Goal: Complete application form: Complete application form

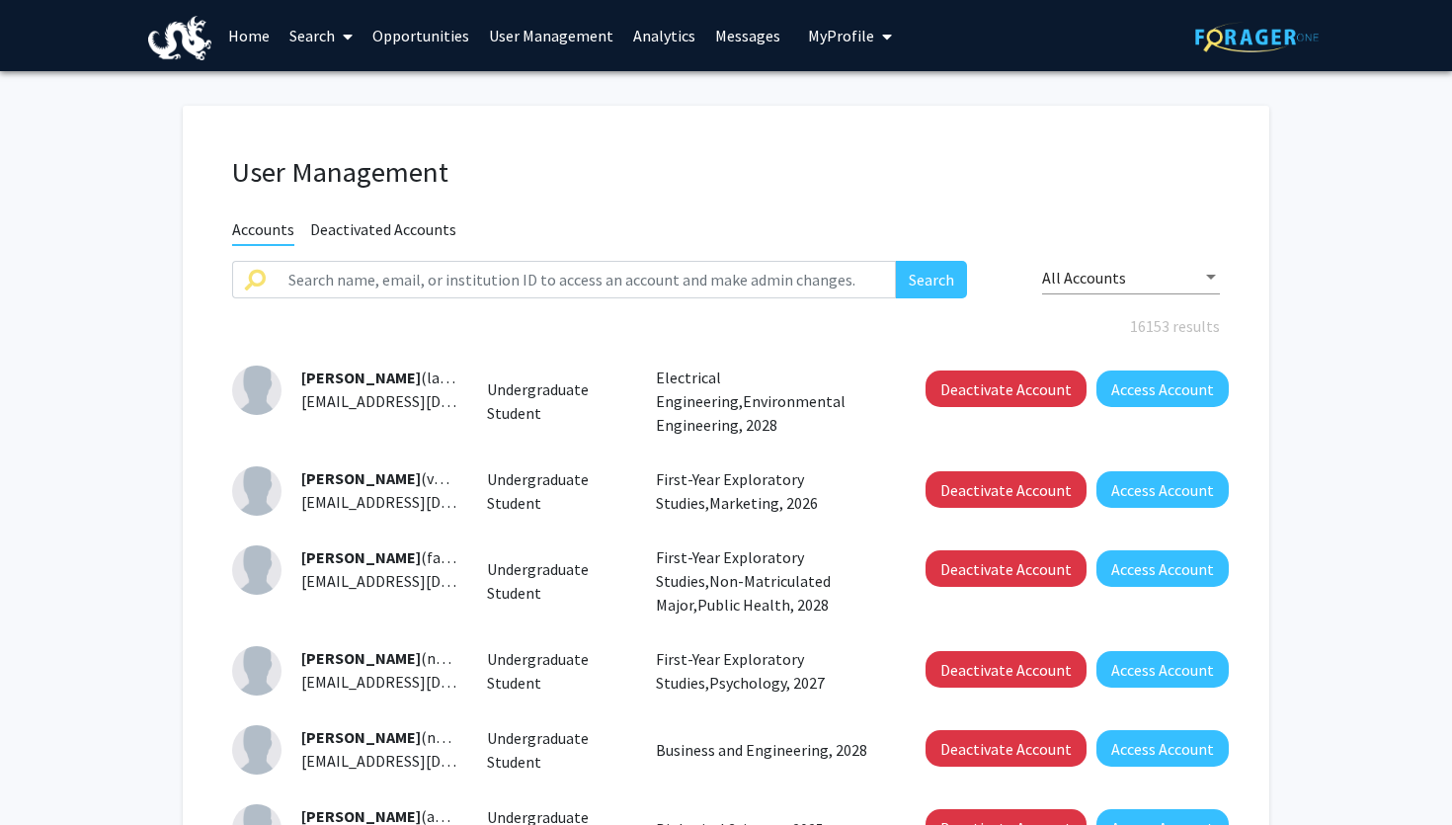
click at [829, 35] on span "My Profile" at bounding box center [841, 36] width 66 height 20
click at [831, 152] on link "Log Out" at bounding box center [911, 153] width 178 height 24
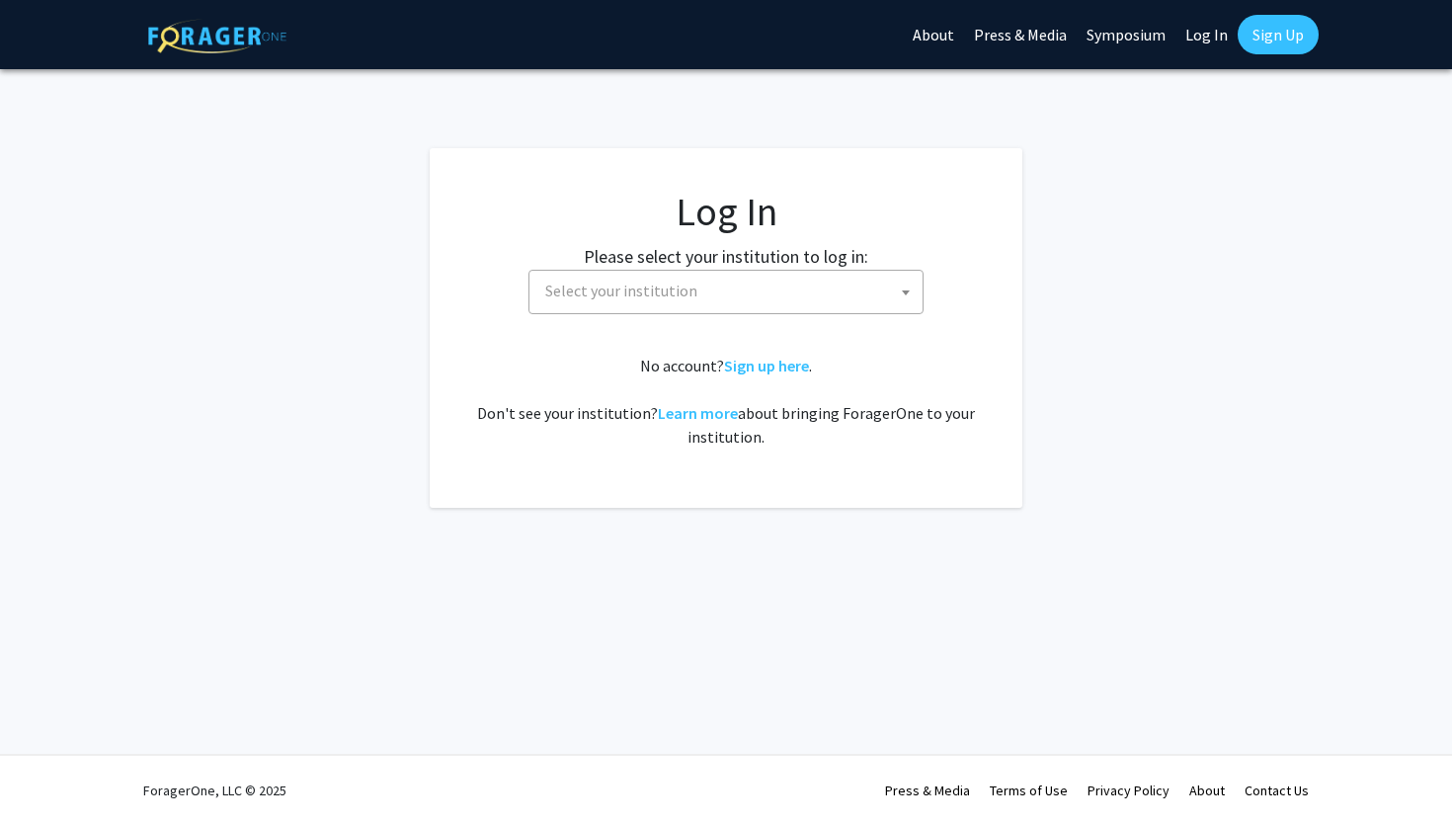
select select
click at [633, 299] on span "Select your institution" at bounding box center [621, 290] width 152 height 20
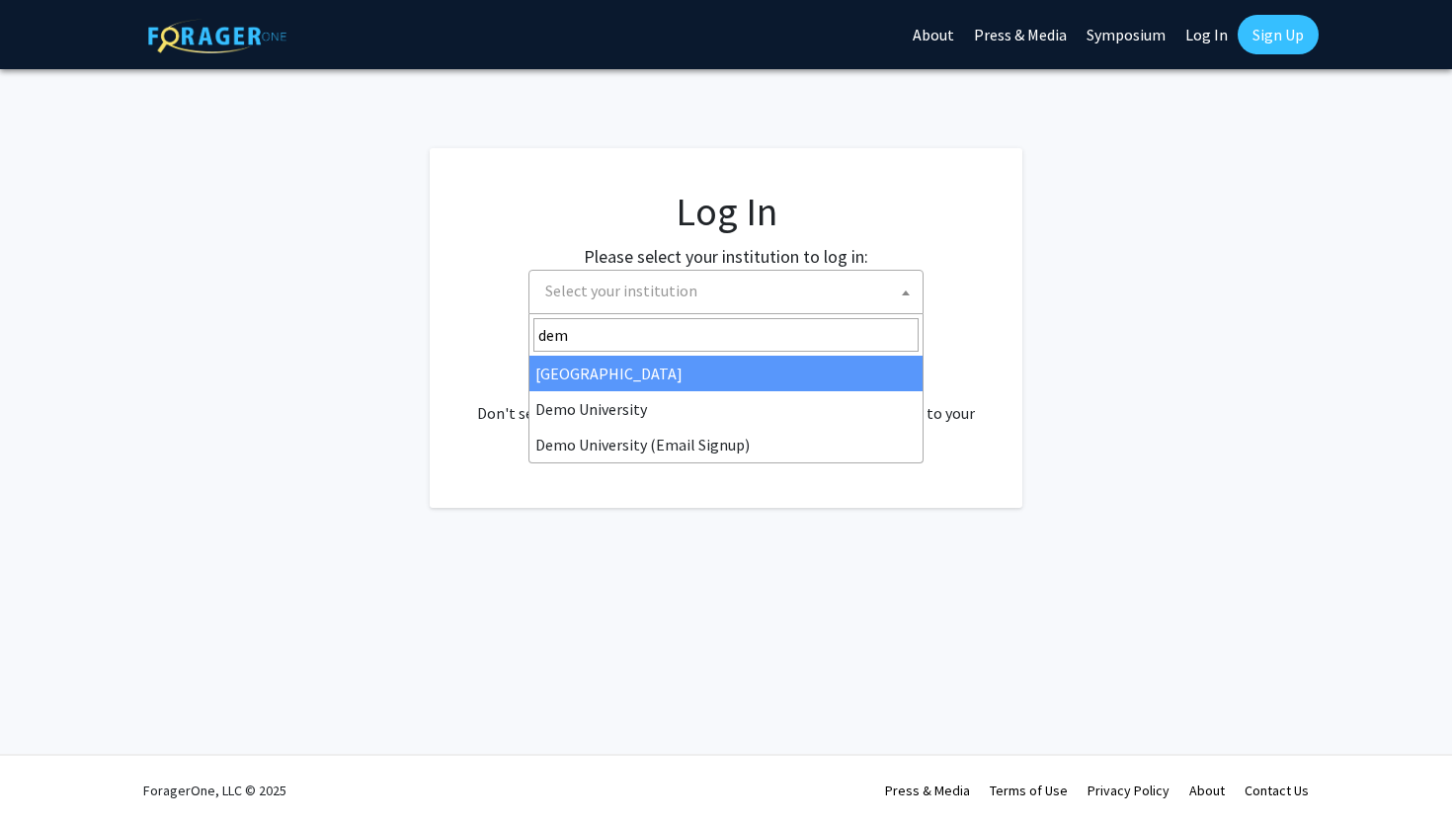
type input "demo"
select select "8"
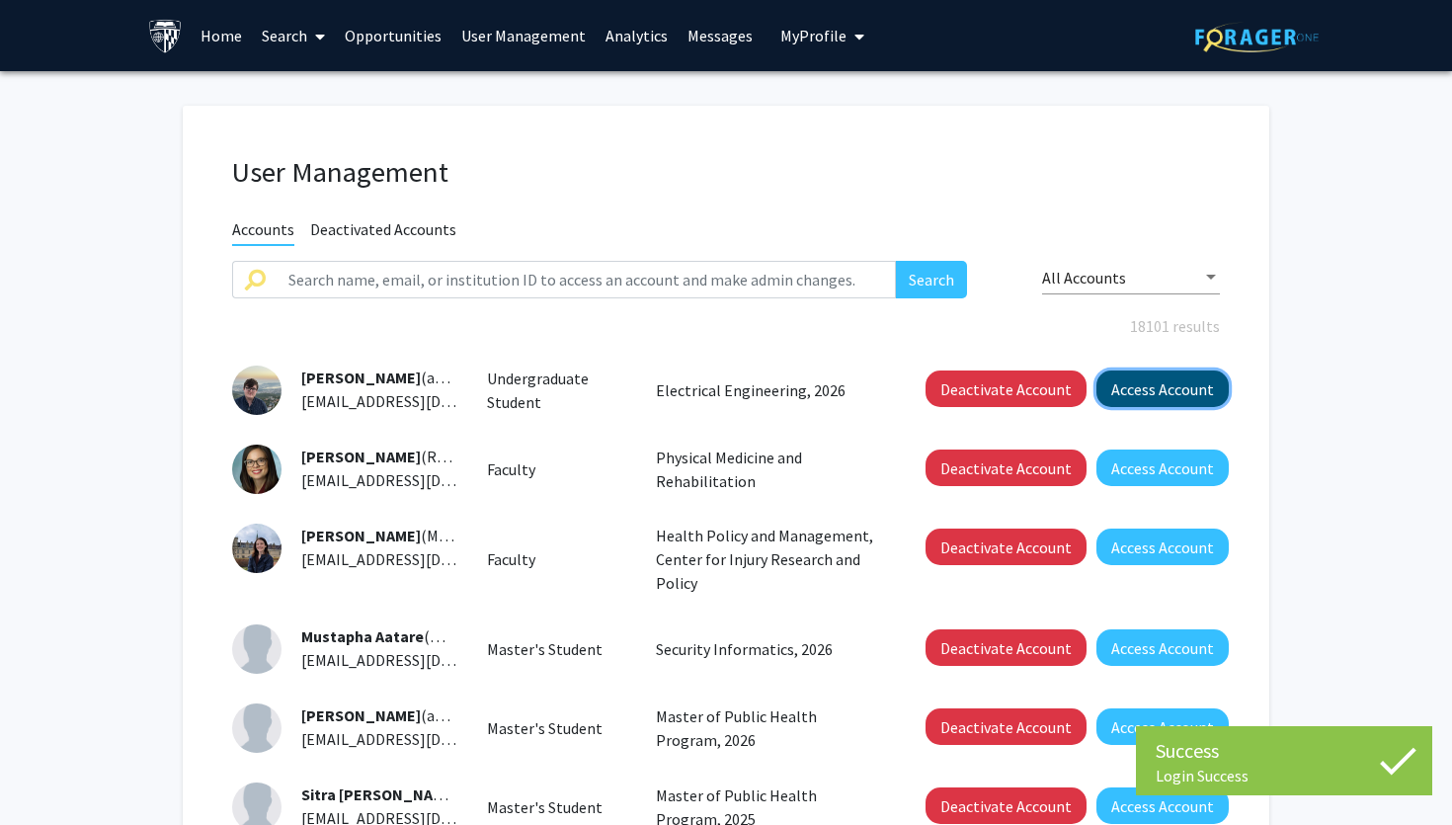
click at [1132, 394] on button "Access Account" at bounding box center [1162, 388] width 132 height 37
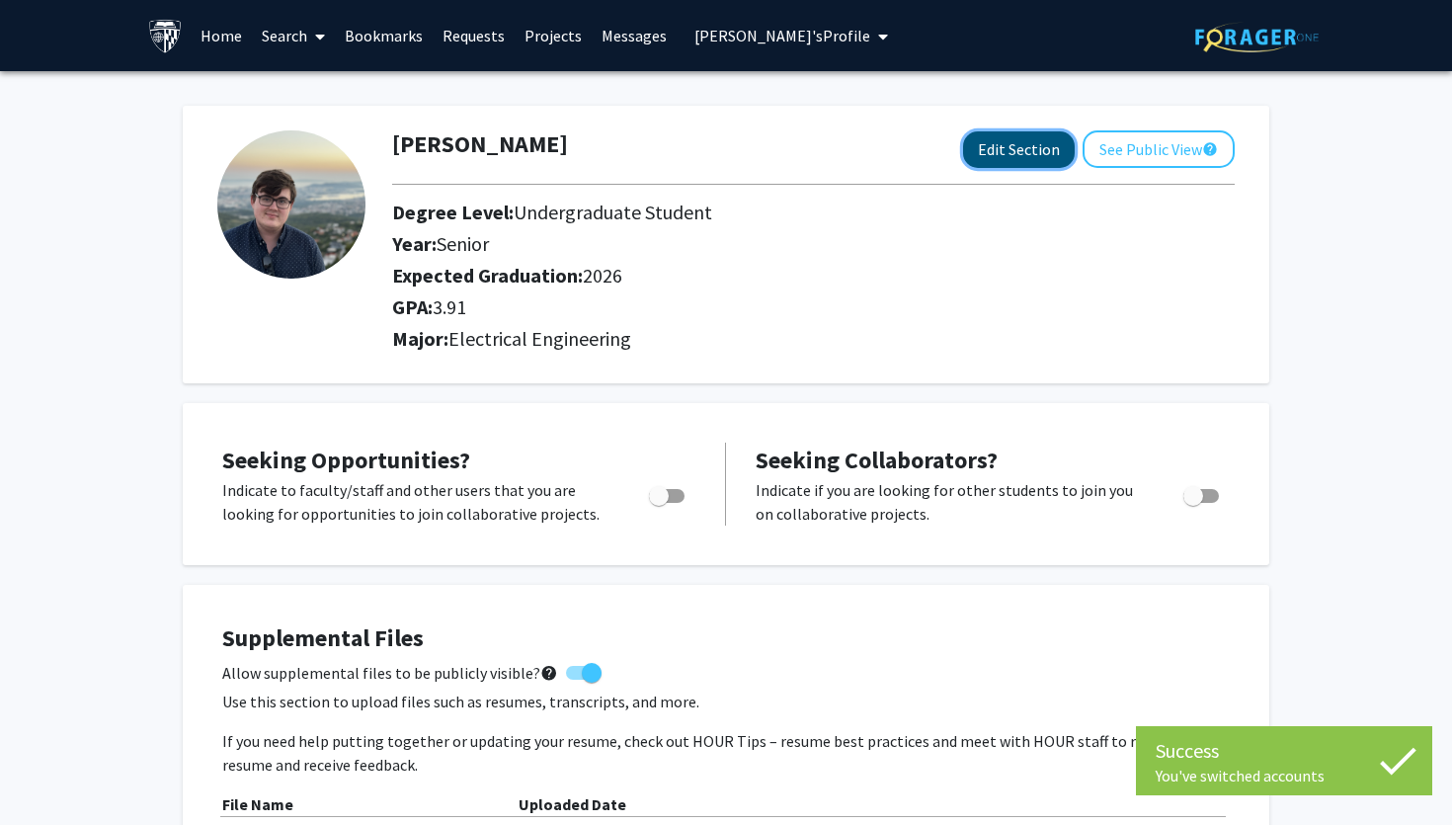
click at [1031, 149] on button "Edit Section" at bounding box center [1019, 149] width 112 height 37
select select "senior"
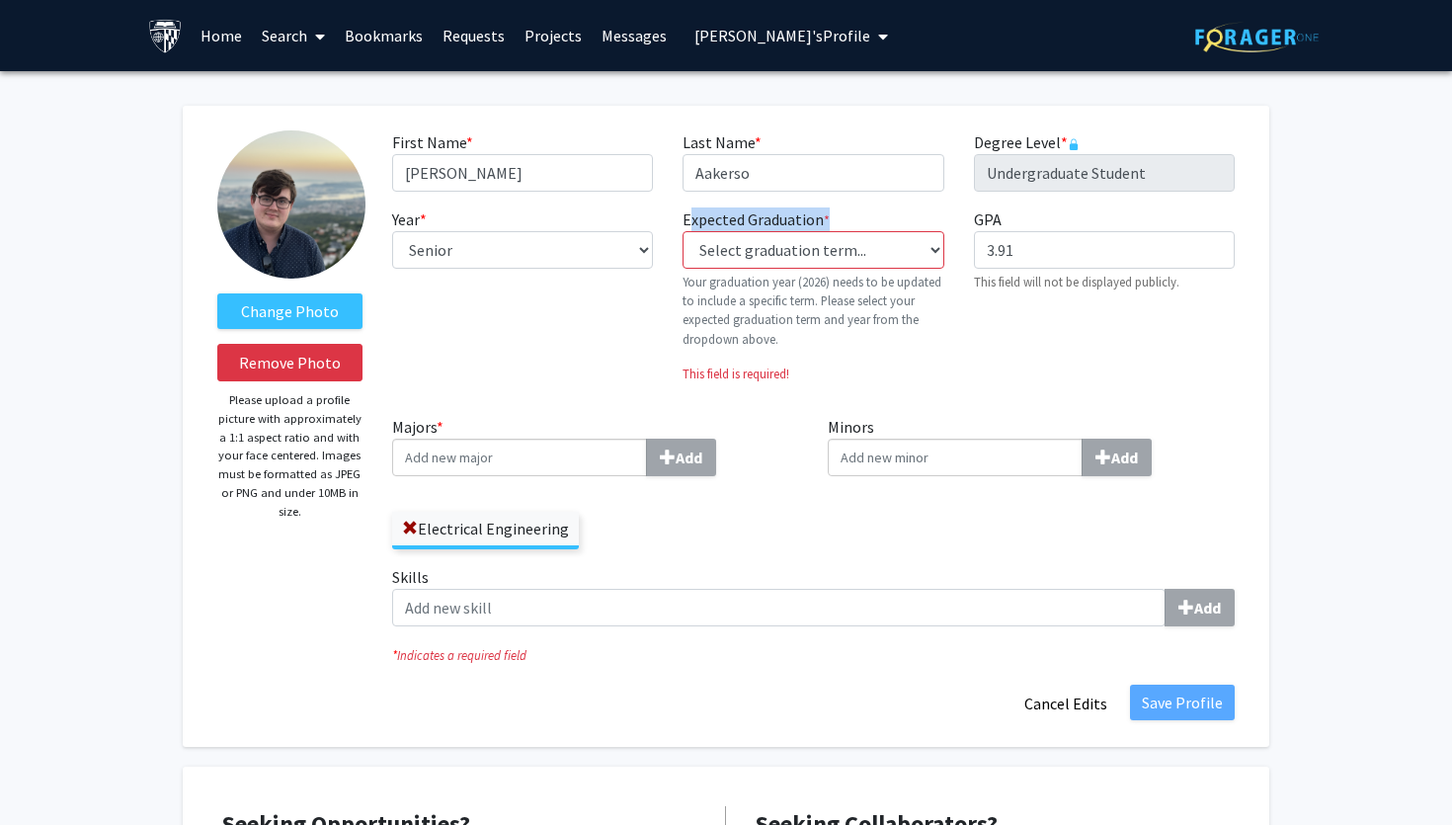
drag, startPoint x: 681, startPoint y: 217, endPoint x: 841, endPoint y: 217, distance: 160.0
click at [841, 217] on div "Expected Graduation * required Select graduation term... Previous: 2026 (Please…" at bounding box center [813, 303] width 290 height 192
click at [799, 256] on select "Select graduation term... Previous: 2026 (Please select a specific term) Spring…" at bounding box center [812, 250] width 261 height 38
click at [741, 251] on select "Select graduation term... Previous: 2026 (Please select a specific term) Spring…" at bounding box center [812, 250] width 261 height 38
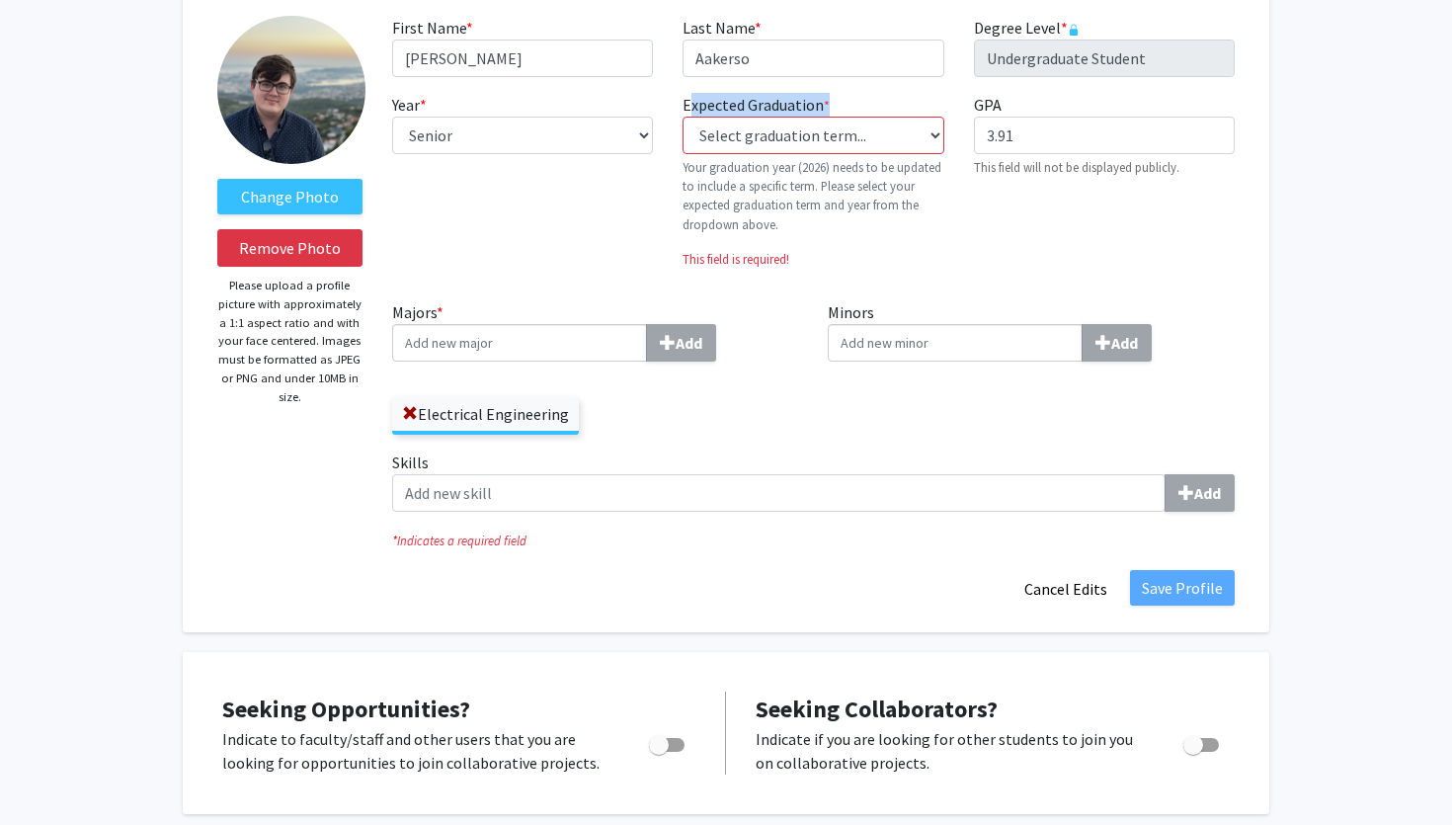
click at [807, 357] on div "Majors * Add Electrical Engineering" at bounding box center [595, 375] width 437 height 150
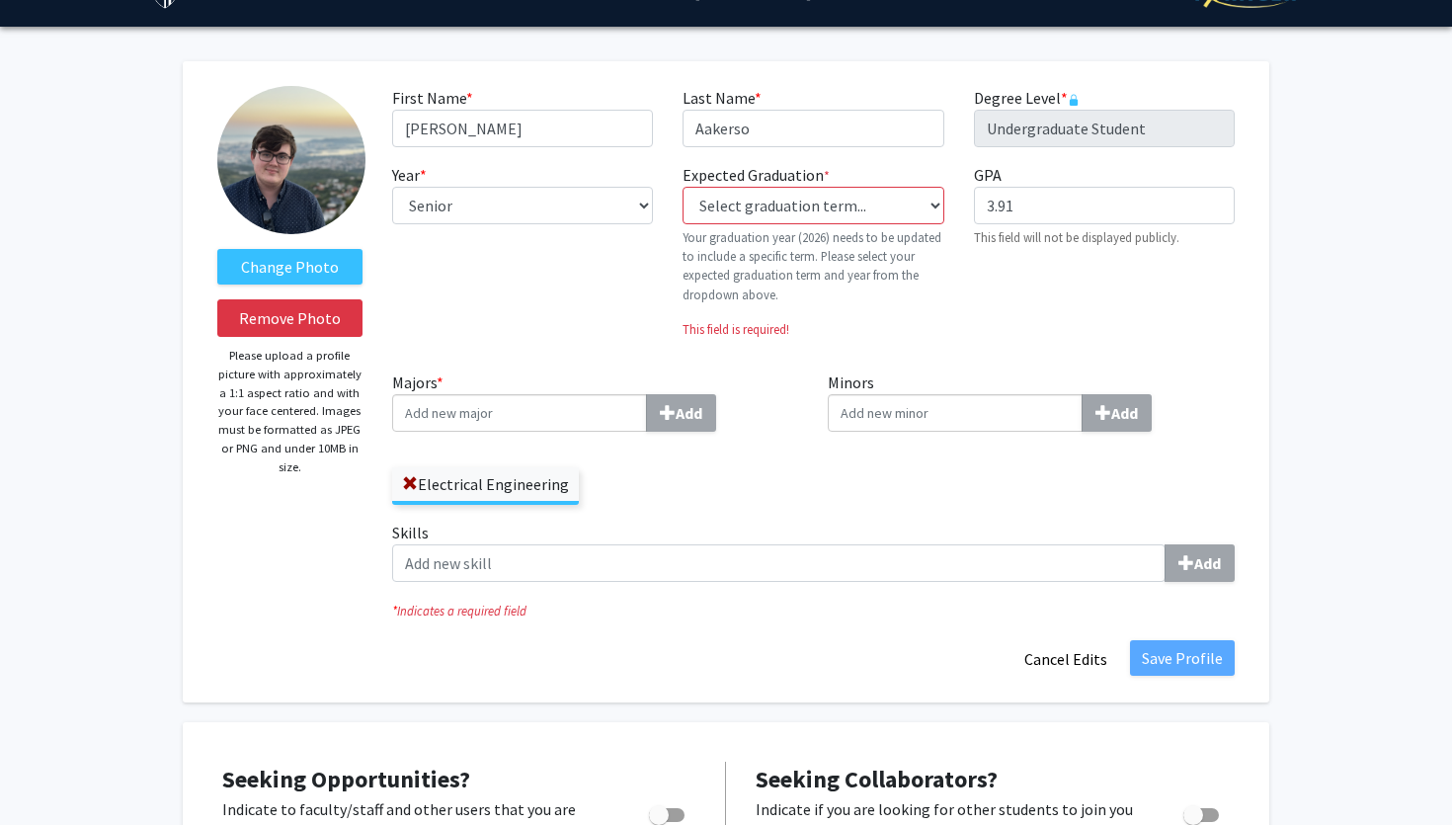
scroll to position [27, 0]
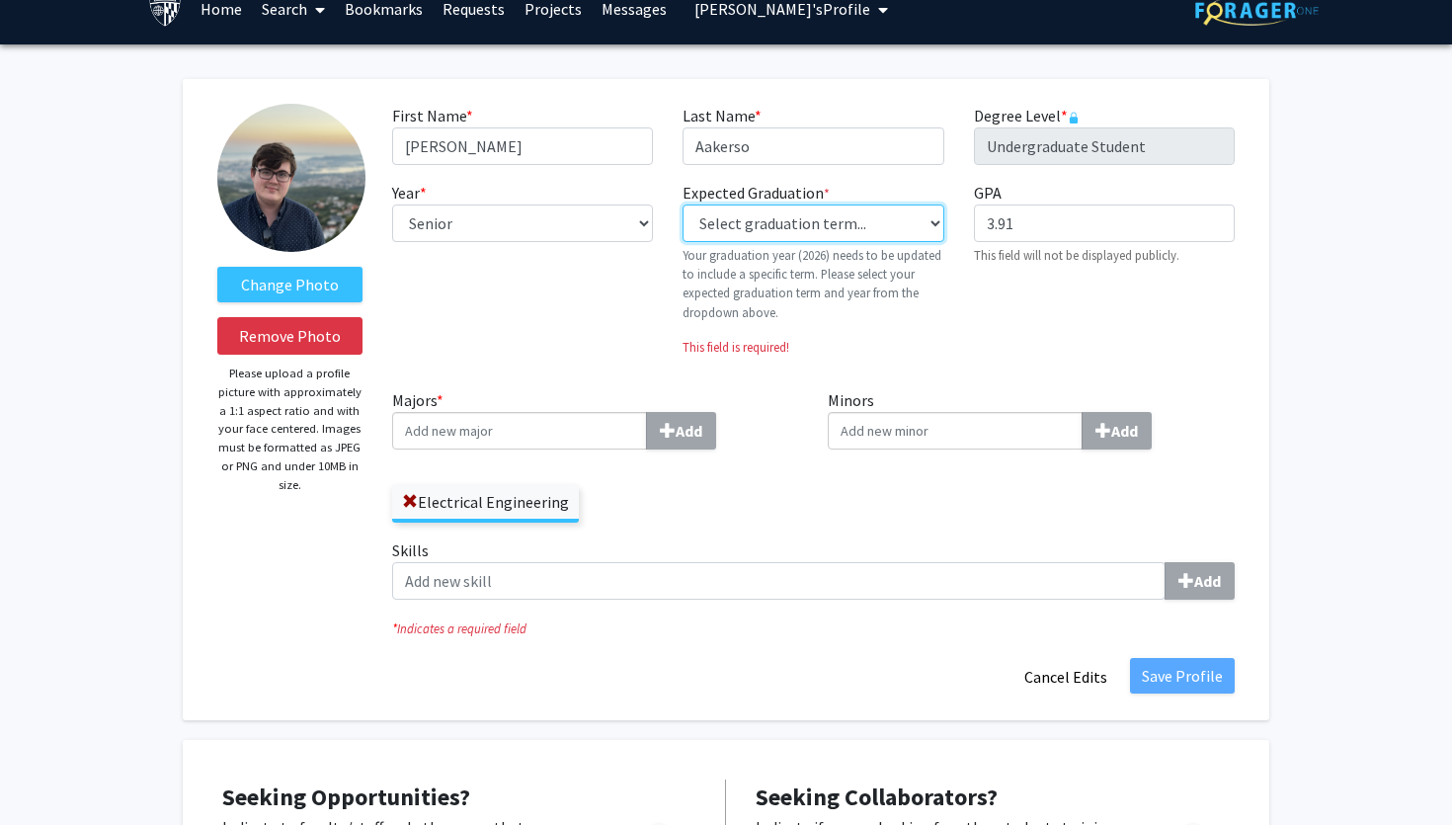
click at [795, 225] on select "Select graduation term... Previous: 2026 (Please select a specific term) Spring…" at bounding box center [812, 223] width 261 height 38
click at [811, 220] on select "Select graduation term... Previous: 2026 (Please select a specific term) Spring…" at bounding box center [812, 223] width 261 height 38
click at [824, 237] on select "Select graduation term... Previous: 2026 (Please select a specific term) Spring…" at bounding box center [812, 223] width 261 height 38
select select "46: spring_2029"
click at [682, 204] on select "Select graduation term... Previous: 2026 (Please select a specific term) Spring…" at bounding box center [812, 223] width 261 height 38
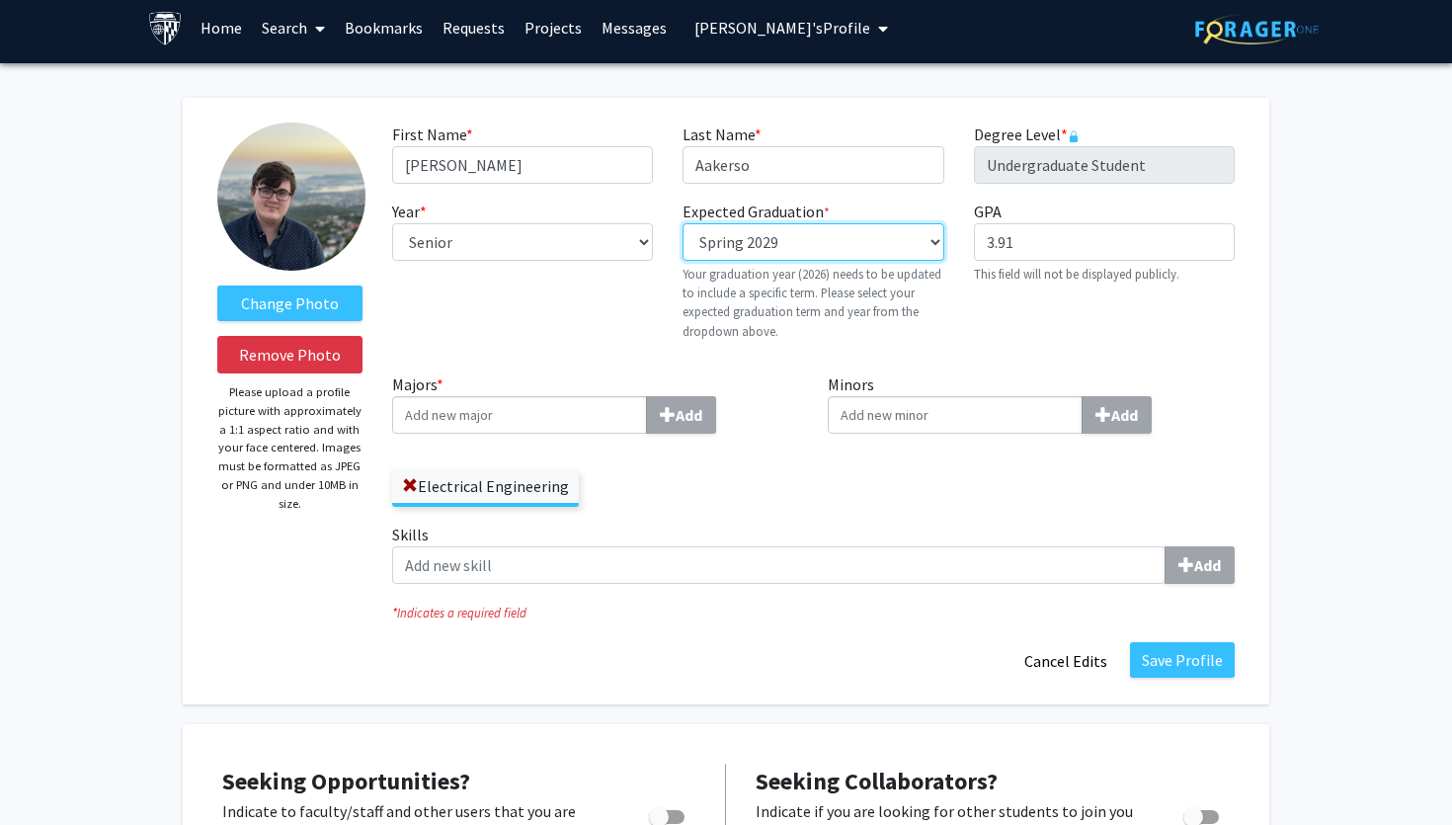
scroll to position [0, 0]
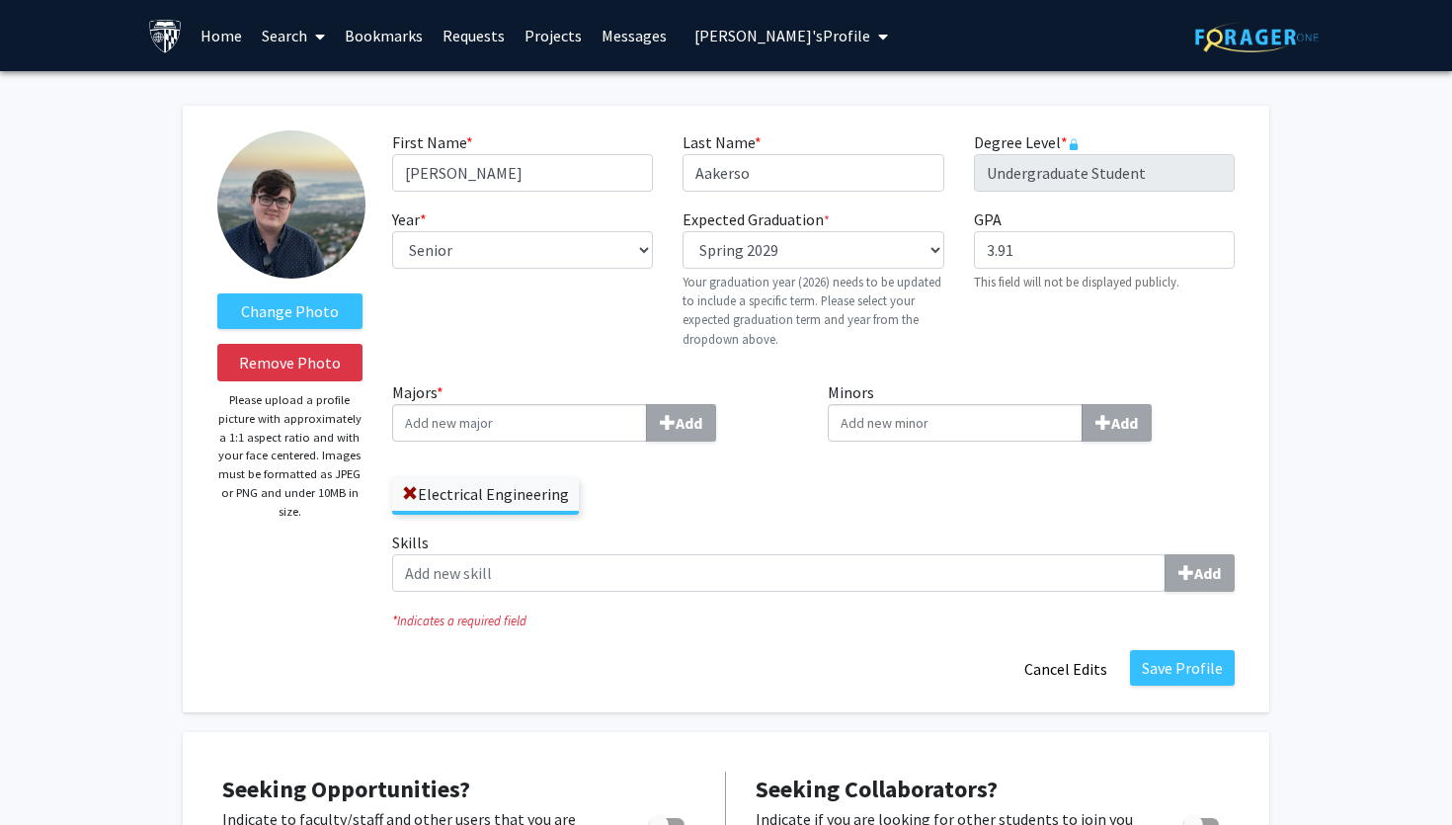
click at [747, 21] on button "Alexander Aakerso's Profile" at bounding box center [790, 35] width 205 height 71
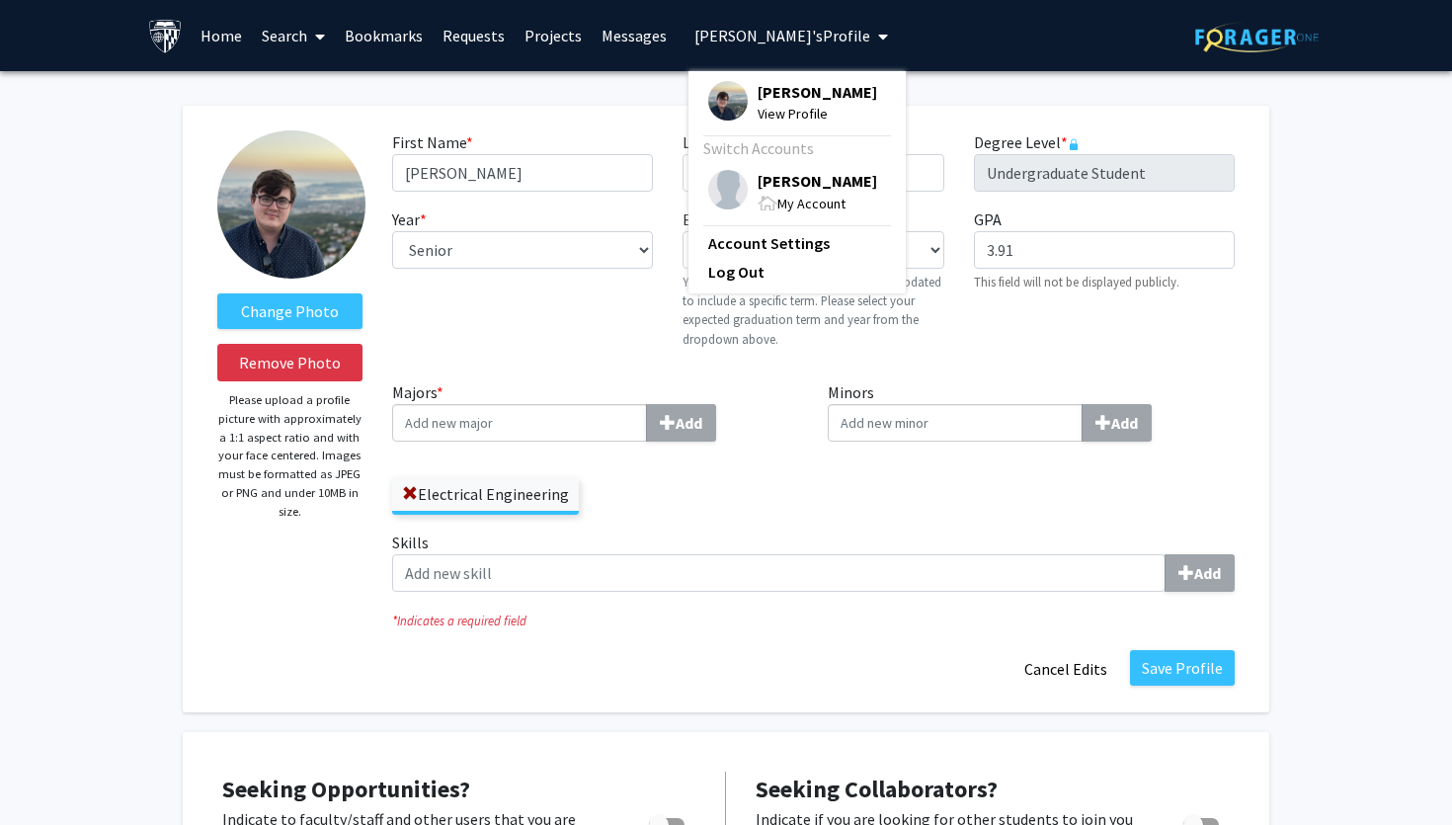
click at [742, 200] on div "Michael Ashmead My Account" at bounding box center [792, 192] width 169 height 44
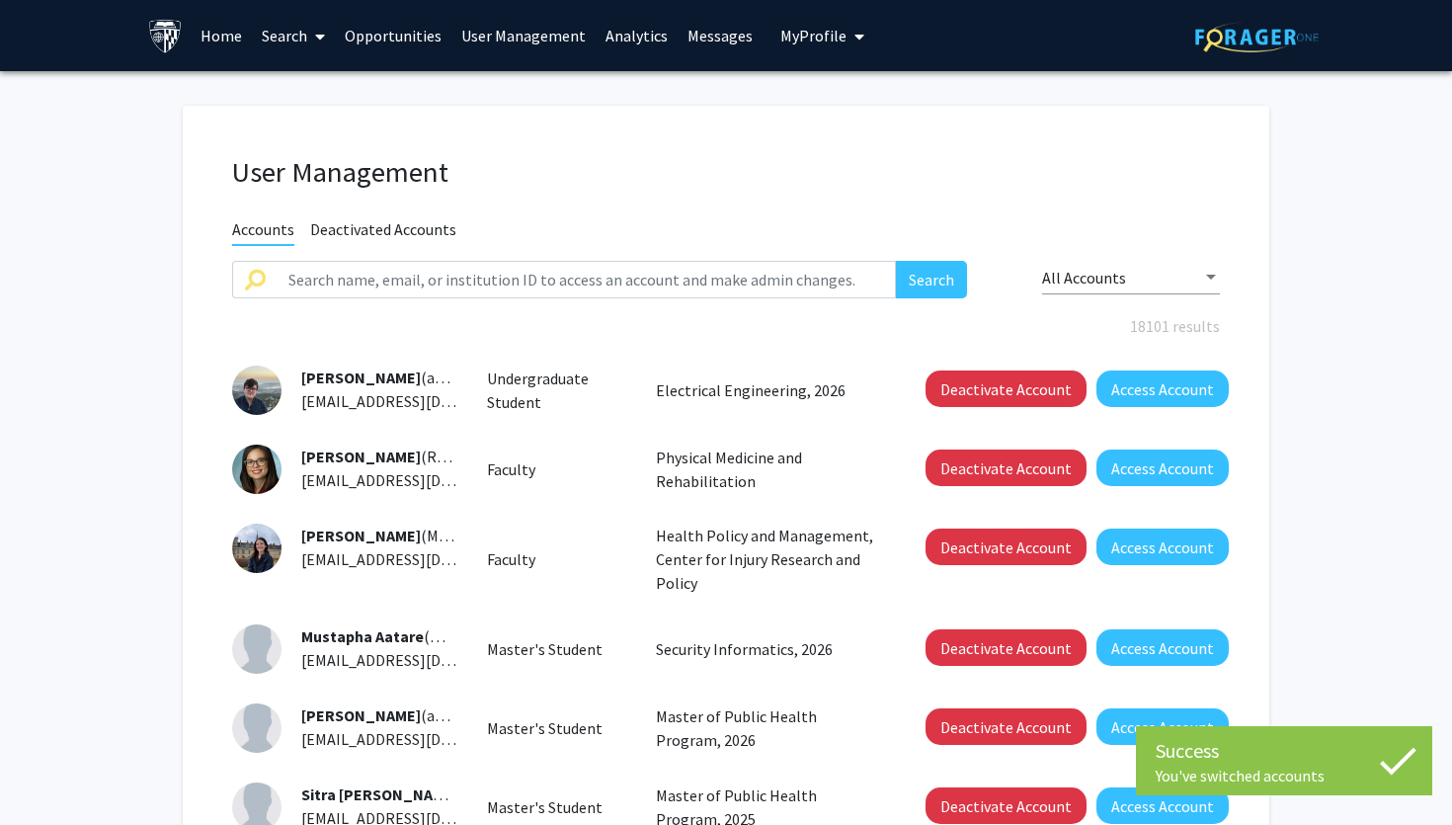
click at [512, 33] on link "User Management" at bounding box center [523, 35] width 144 height 69
click at [632, 41] on link "Analytics" at bounding box center [637, 35] width 82 height 69
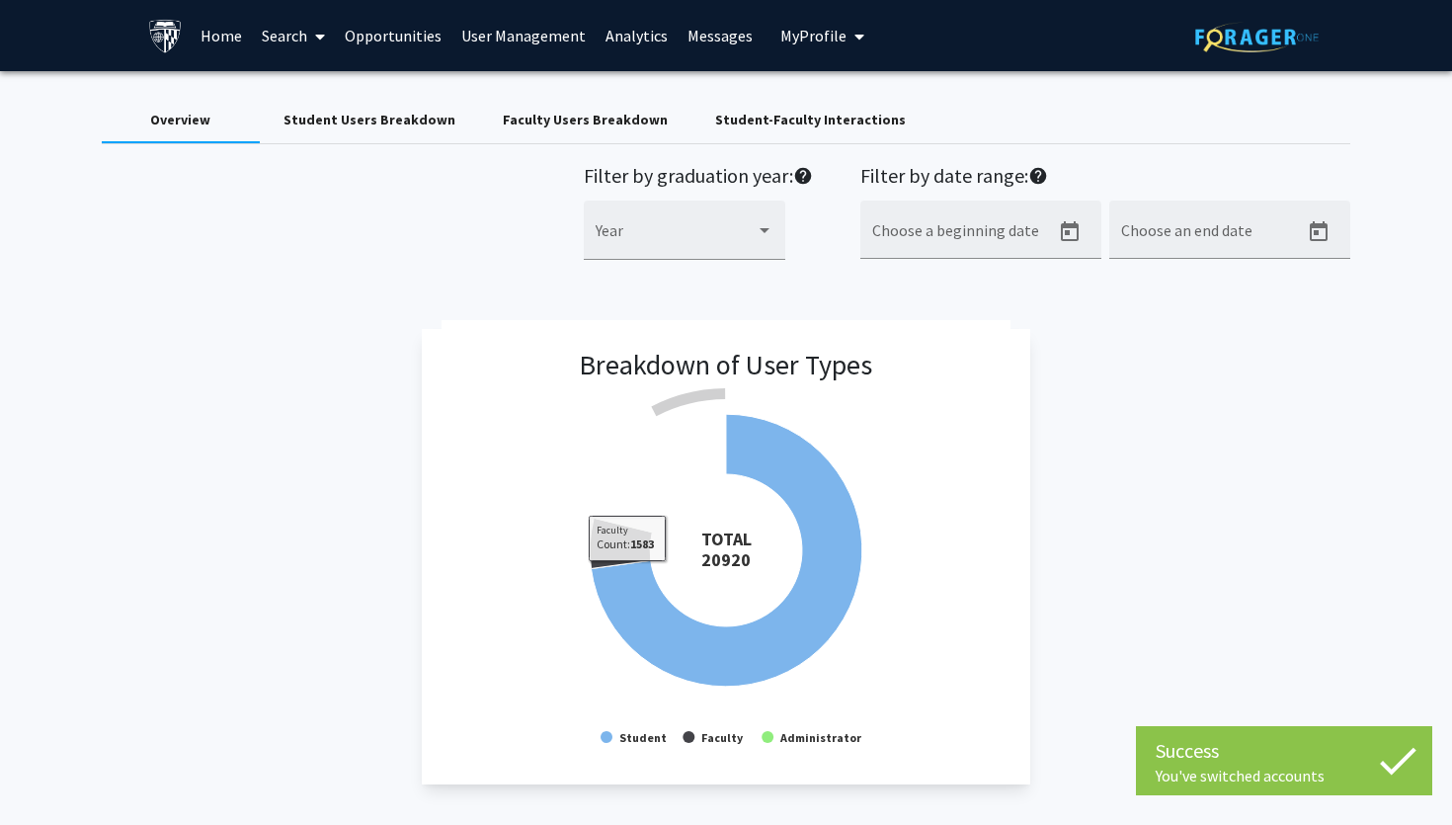
scroll to position [2035, 0]
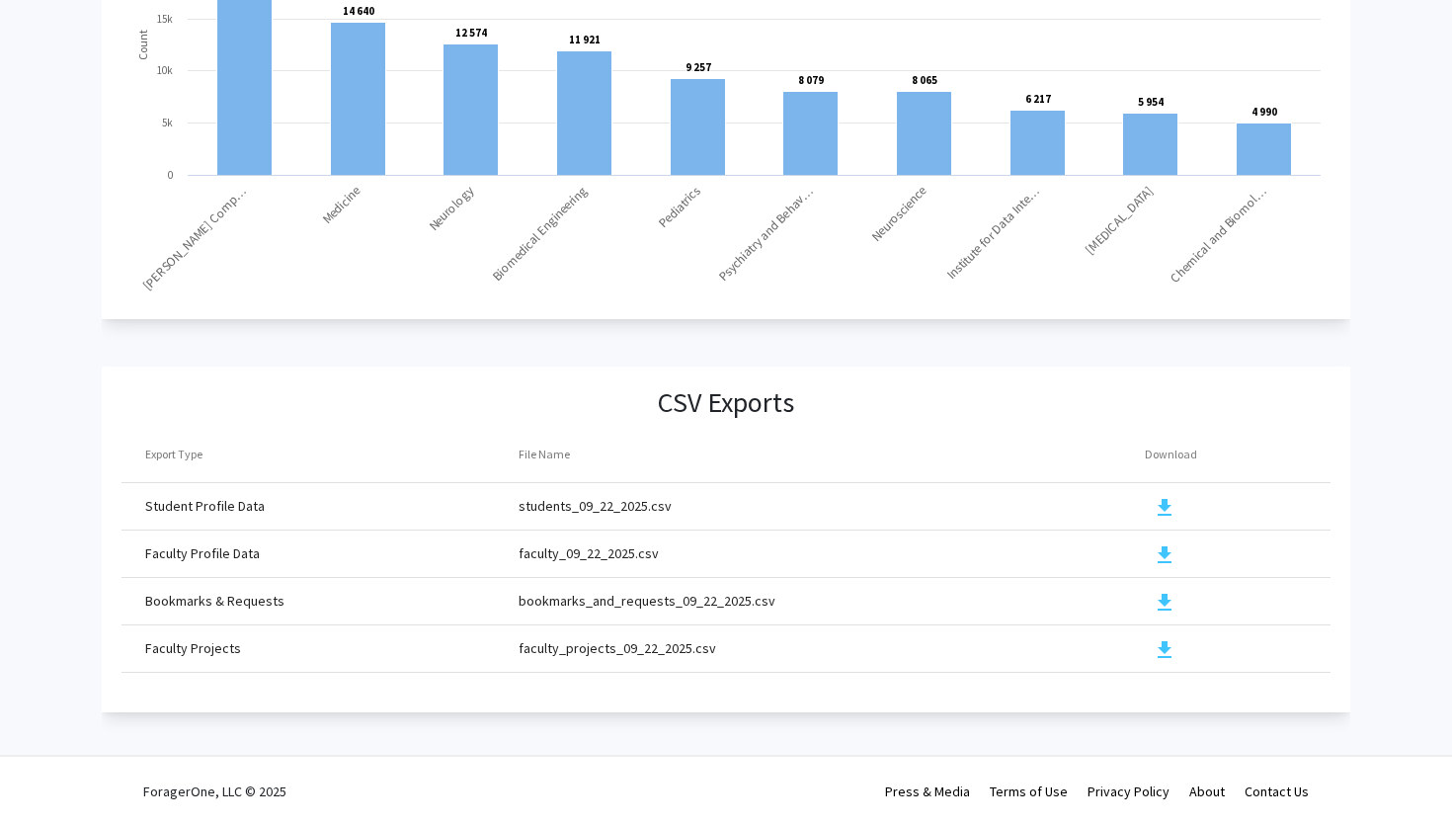
click at [1164, 504] on mat-icon "download" at bounding box center [1165, 508] width 24 height 24
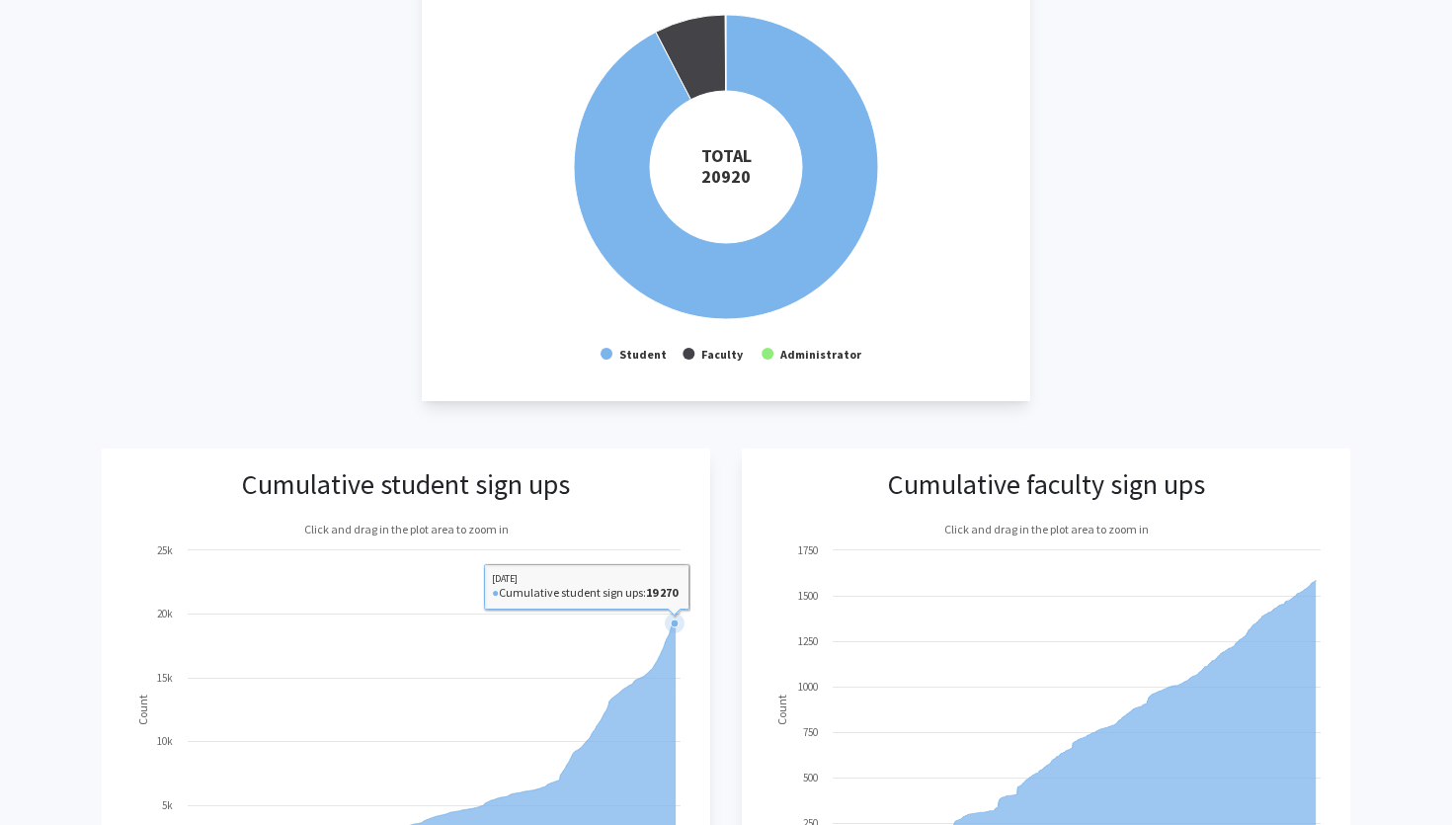
scroll to position [0, 0]
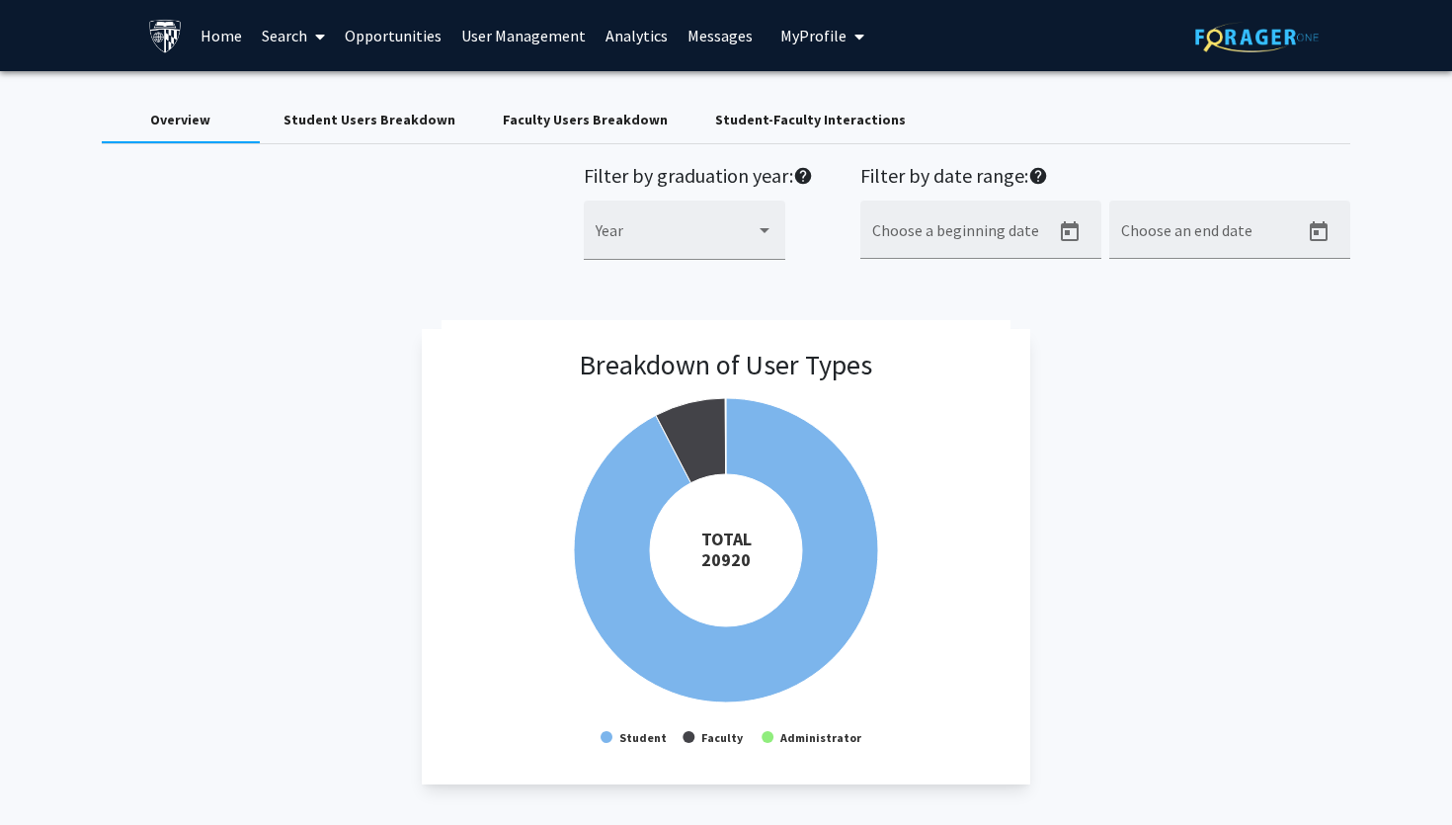
click at [804, 42] on span "My Profile" at bounding box center [813, 36] width 66 height 20
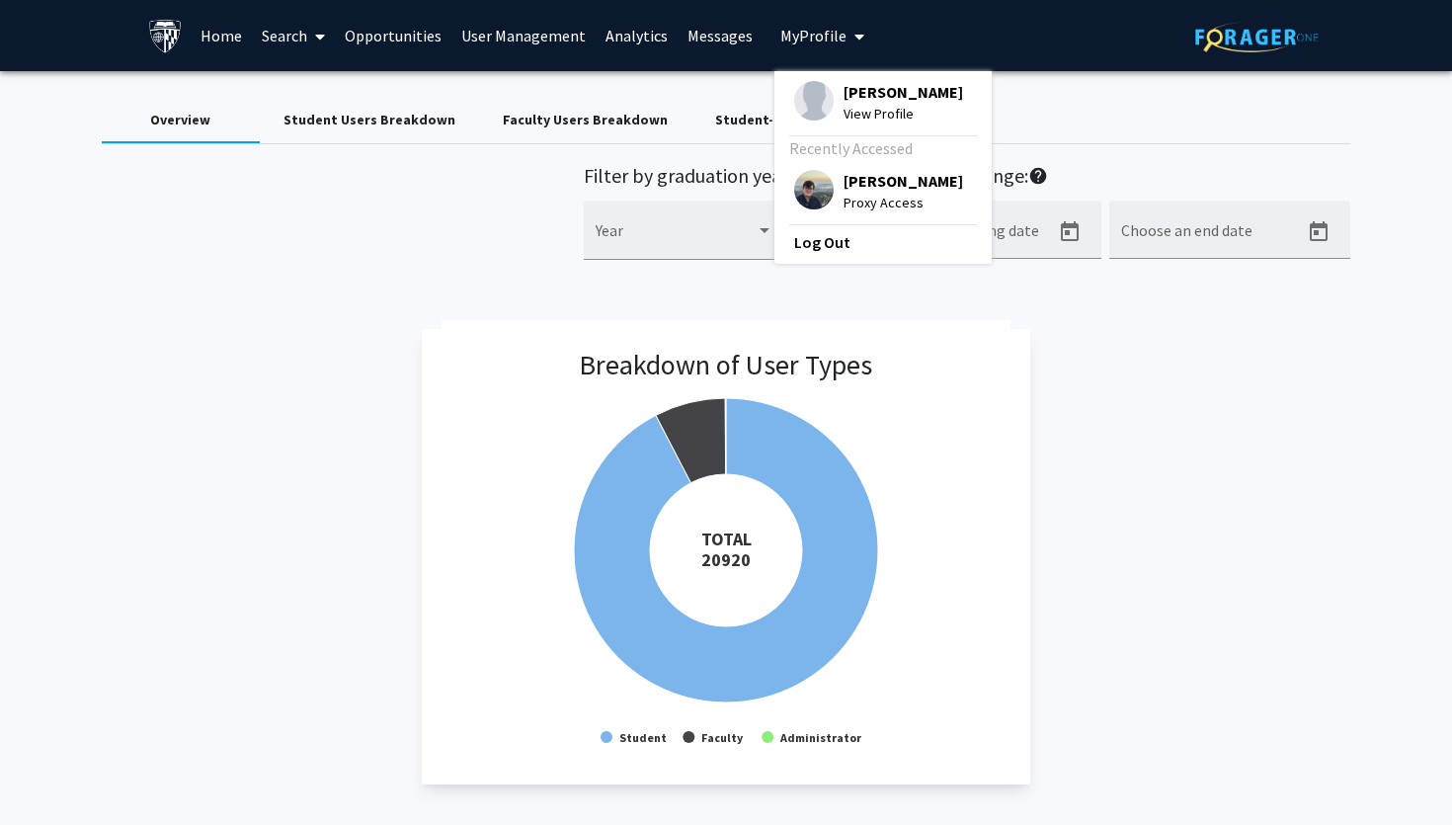
click at [821, 207] on div "Alexander Aakerso Proxy Access" at bounding box center [878, 191] width 169 height 43
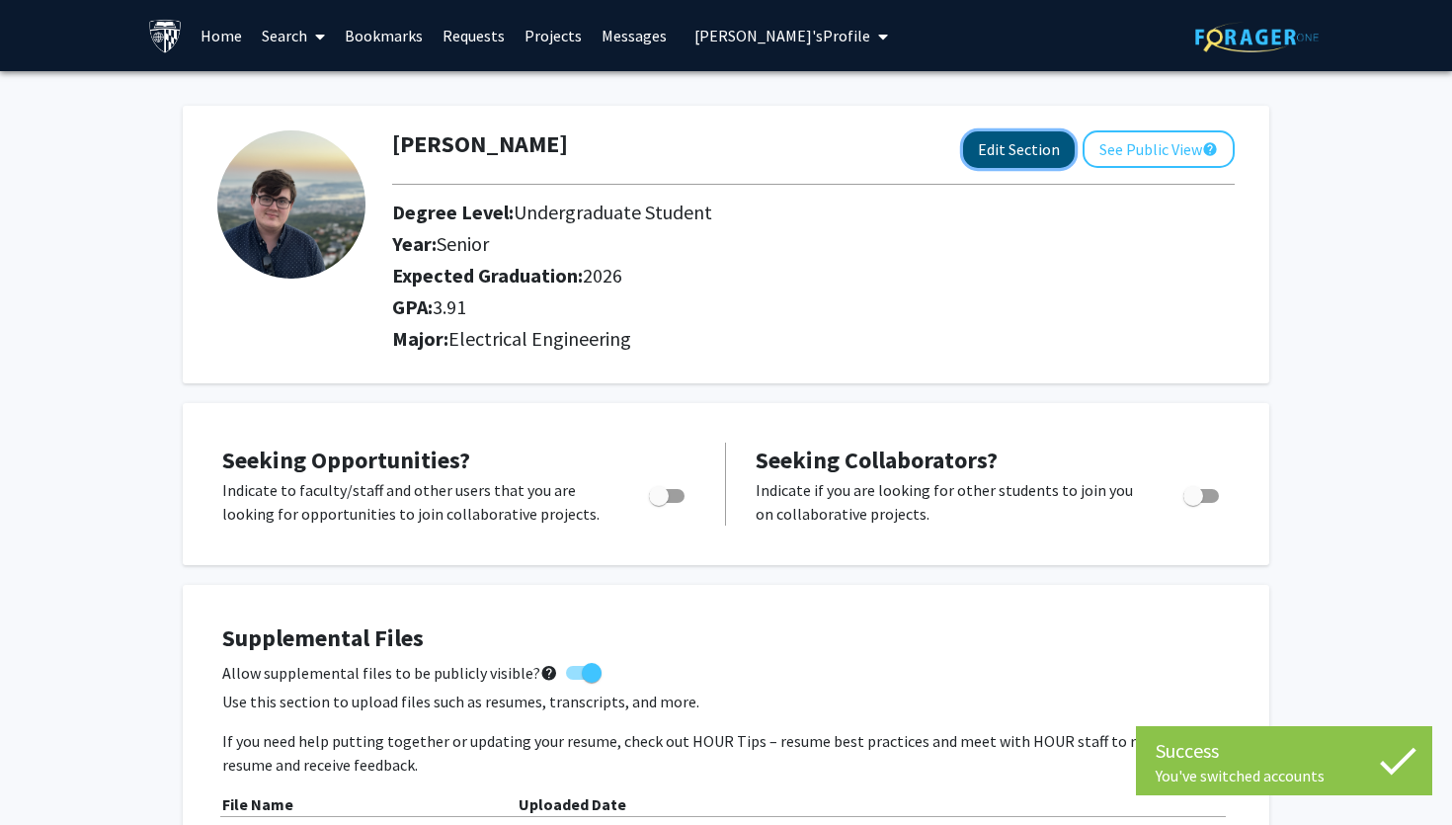
click at [1002, 147] on button "Edit Section" at bounding box center [1019, 149] width 112 height 37
select select "senior"
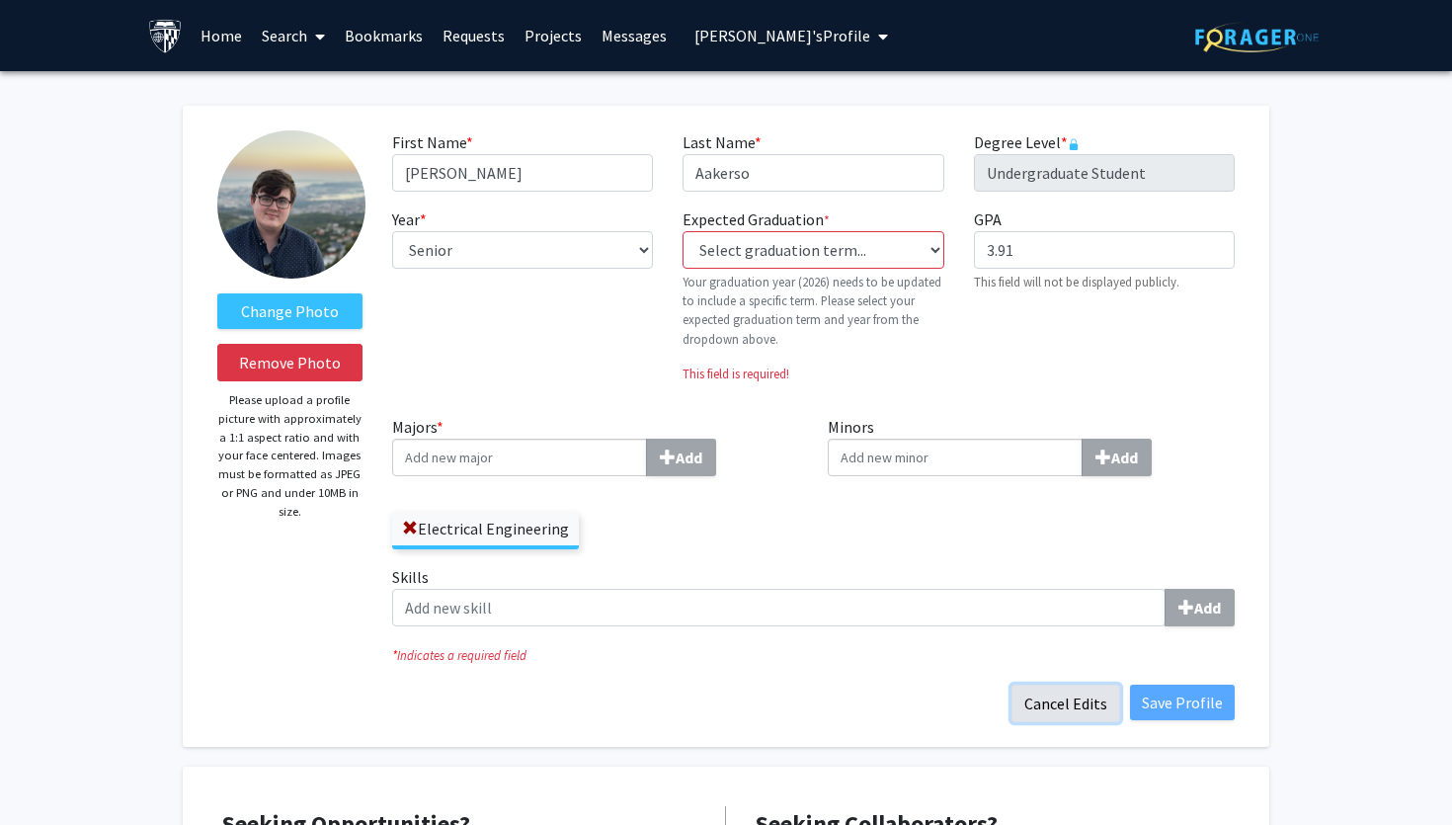
click at [1073, 709] on button "Cancel Edits" at bounding box center [1065, 703] width 109 height 38
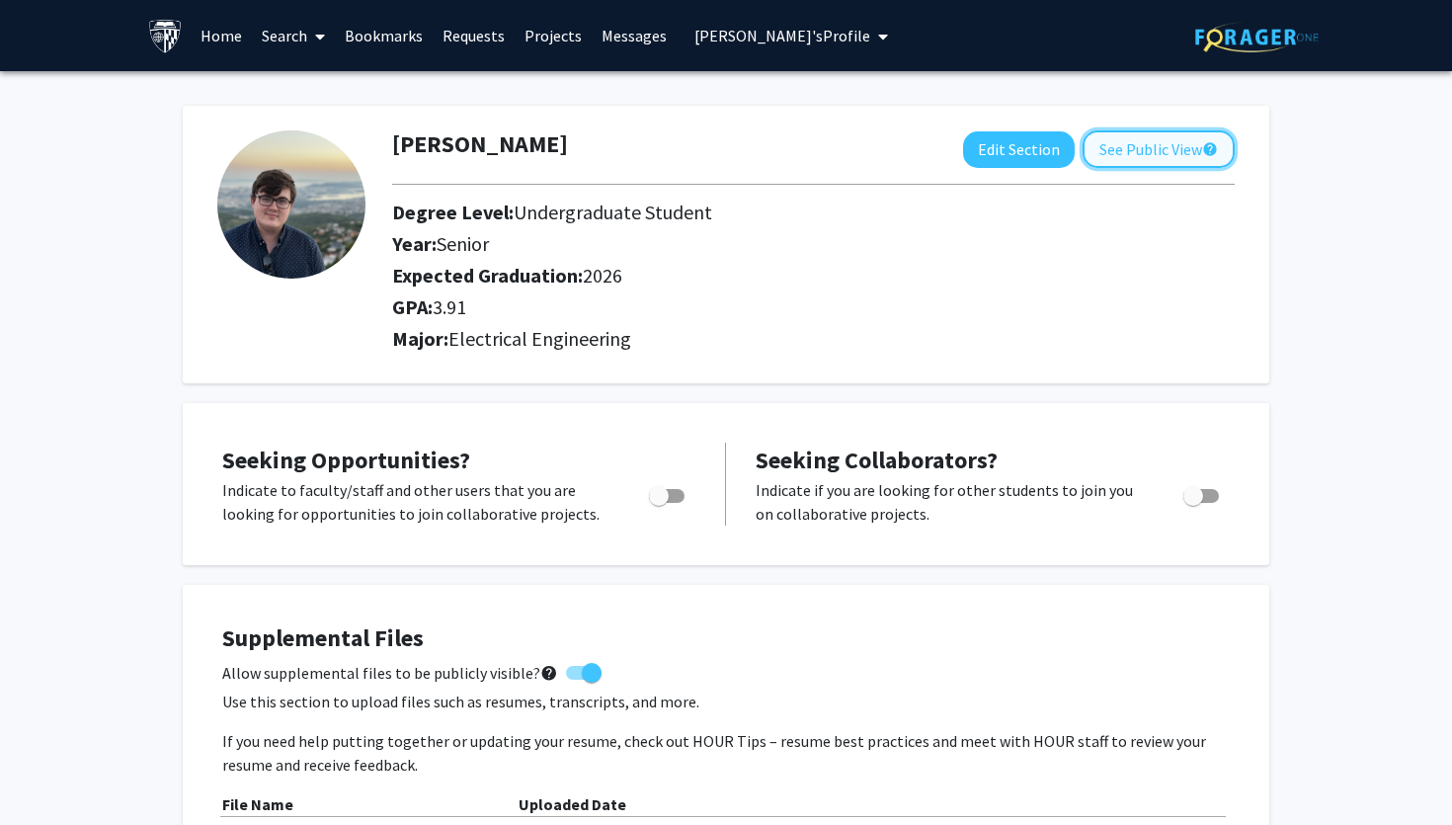
click at [1145, 145] on button "See Public View help" at bounding box center [1158, 149] width 152 height 38
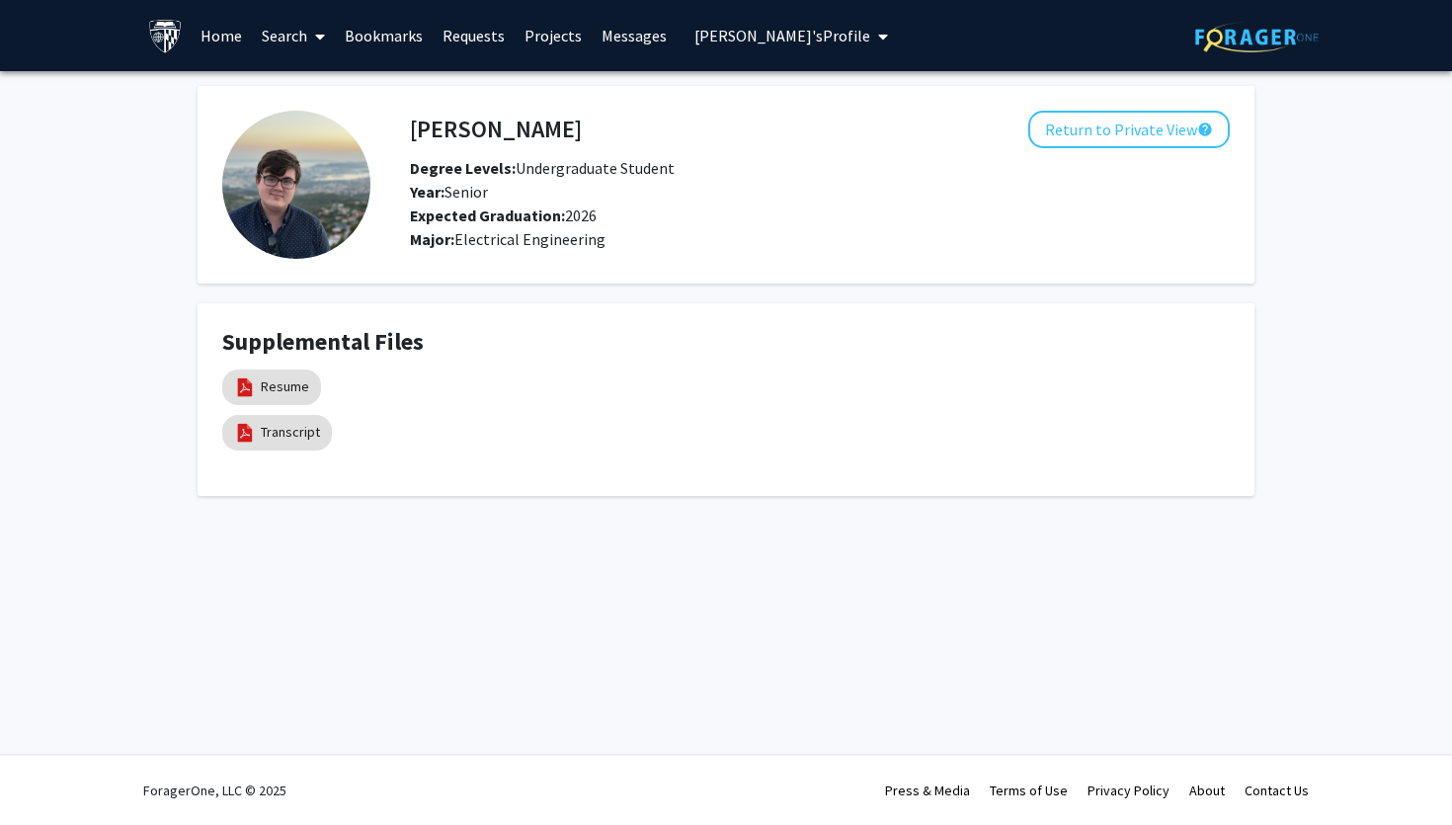
drag, startPoint x: 564, startPoint y: 218, endPoint x: 598, endPoint y: 217, distance: 33.6
click at [598, 217] on div "Expected Graduation: 2026" at bounding box center [704, 215] width 618 height 24
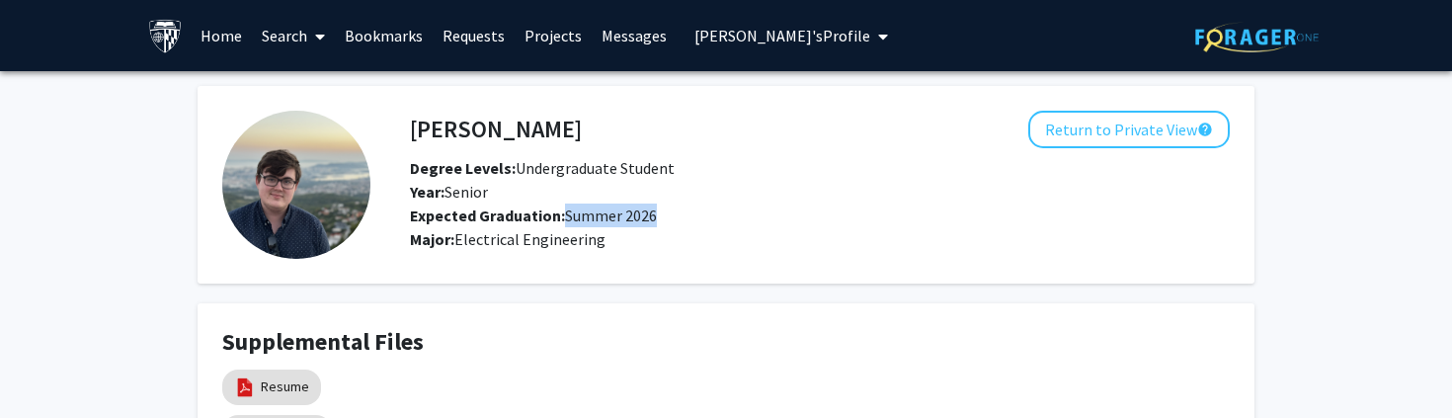
drag, startPoint x: 558, startPoint y: 215, endPoint x: 724, endPoint y: 215, distance: 165.9
click at [724, 215] on div "Expected Graduation: Summer 2026" at bounding box center [734, 215] width 679 height 24
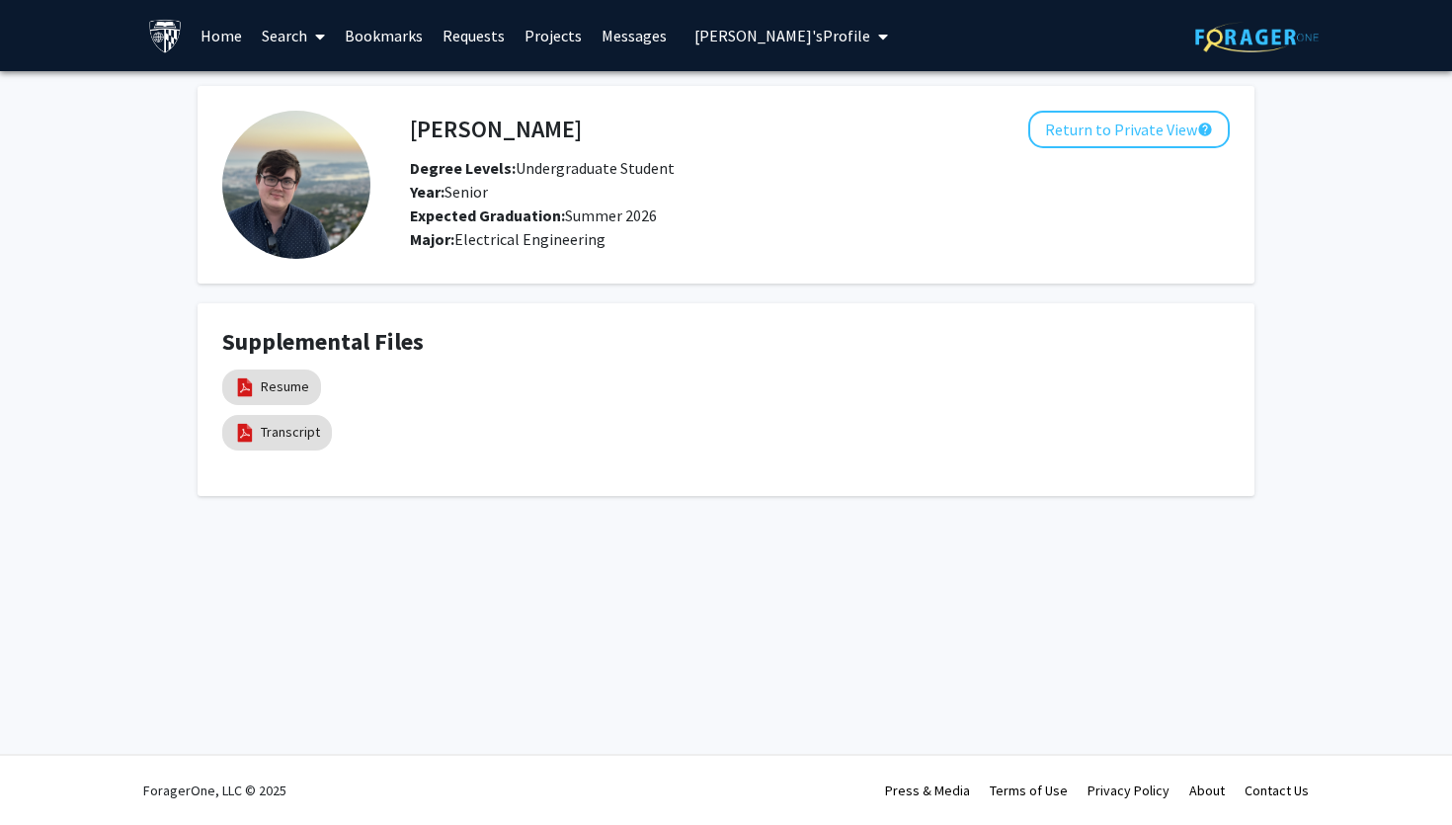
click at [750, 23] on button "Alexander Aakerso's Profile" at bounding box center [790, 35] width 205 height 71
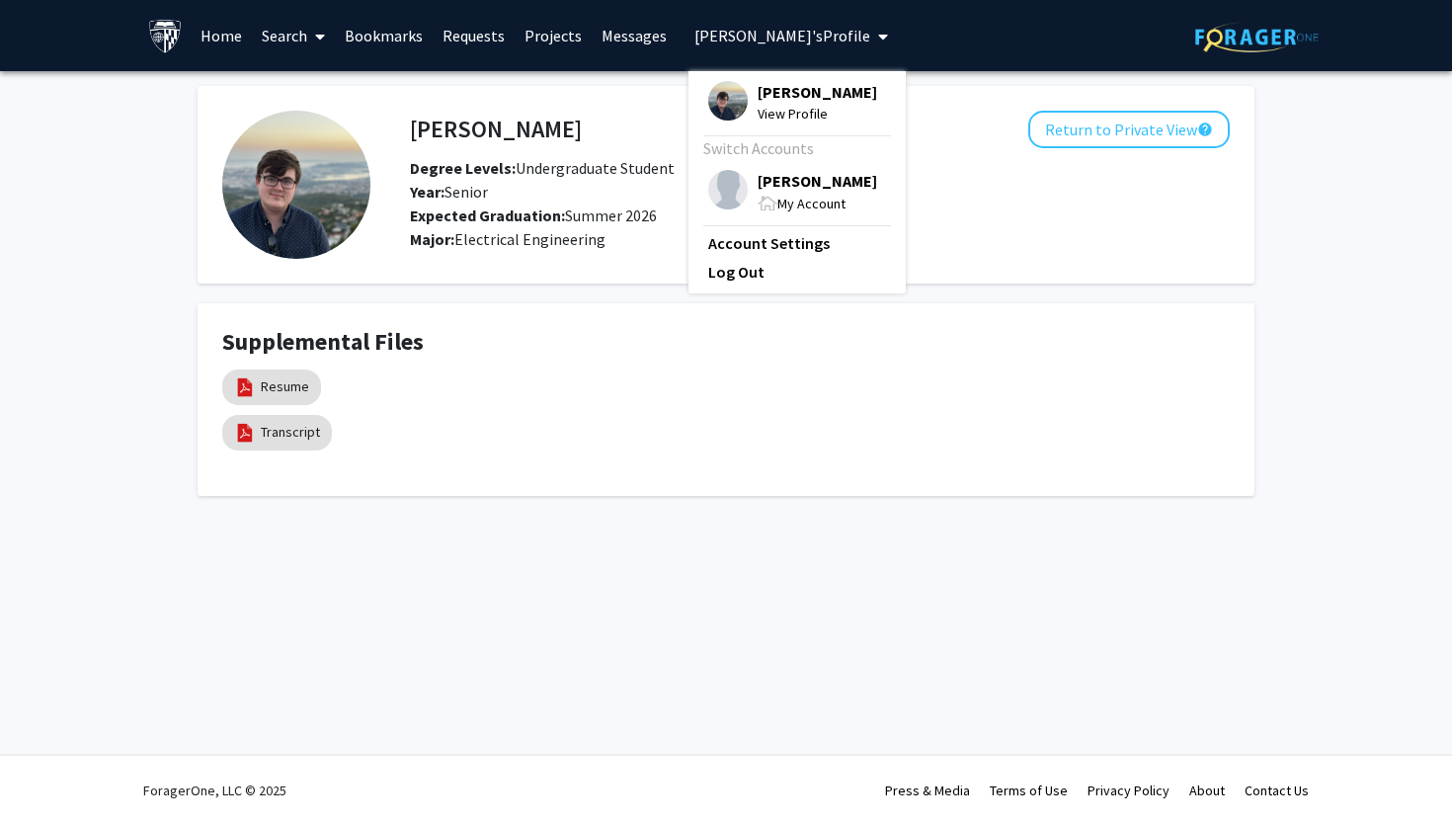
click at [792, 213] on div "My Account" at bounding box center [818, 203] width 120 height 23
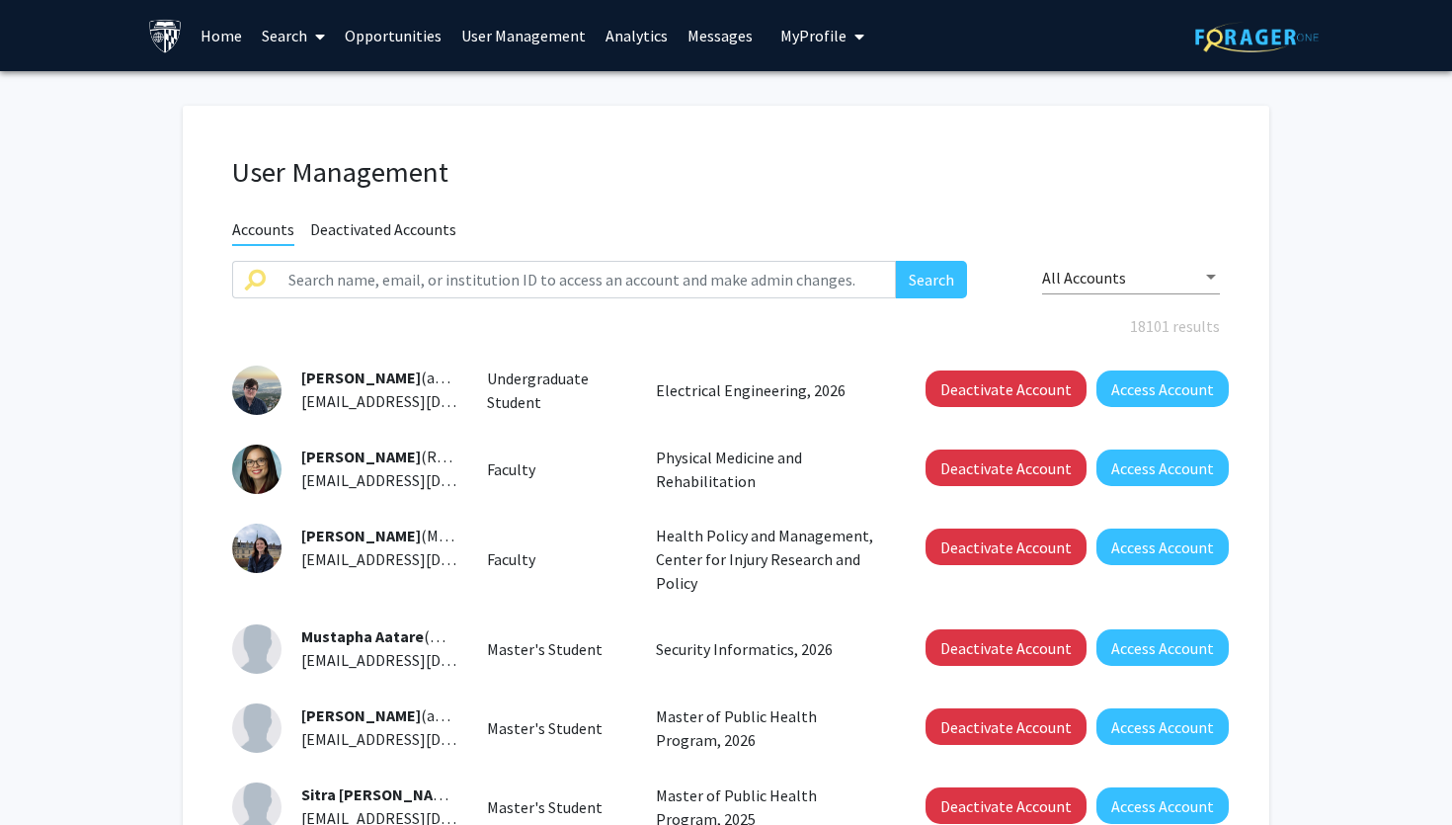
click at [815, 35] on span "My Profile" at bounding box center [813, 36] width 66 height 20
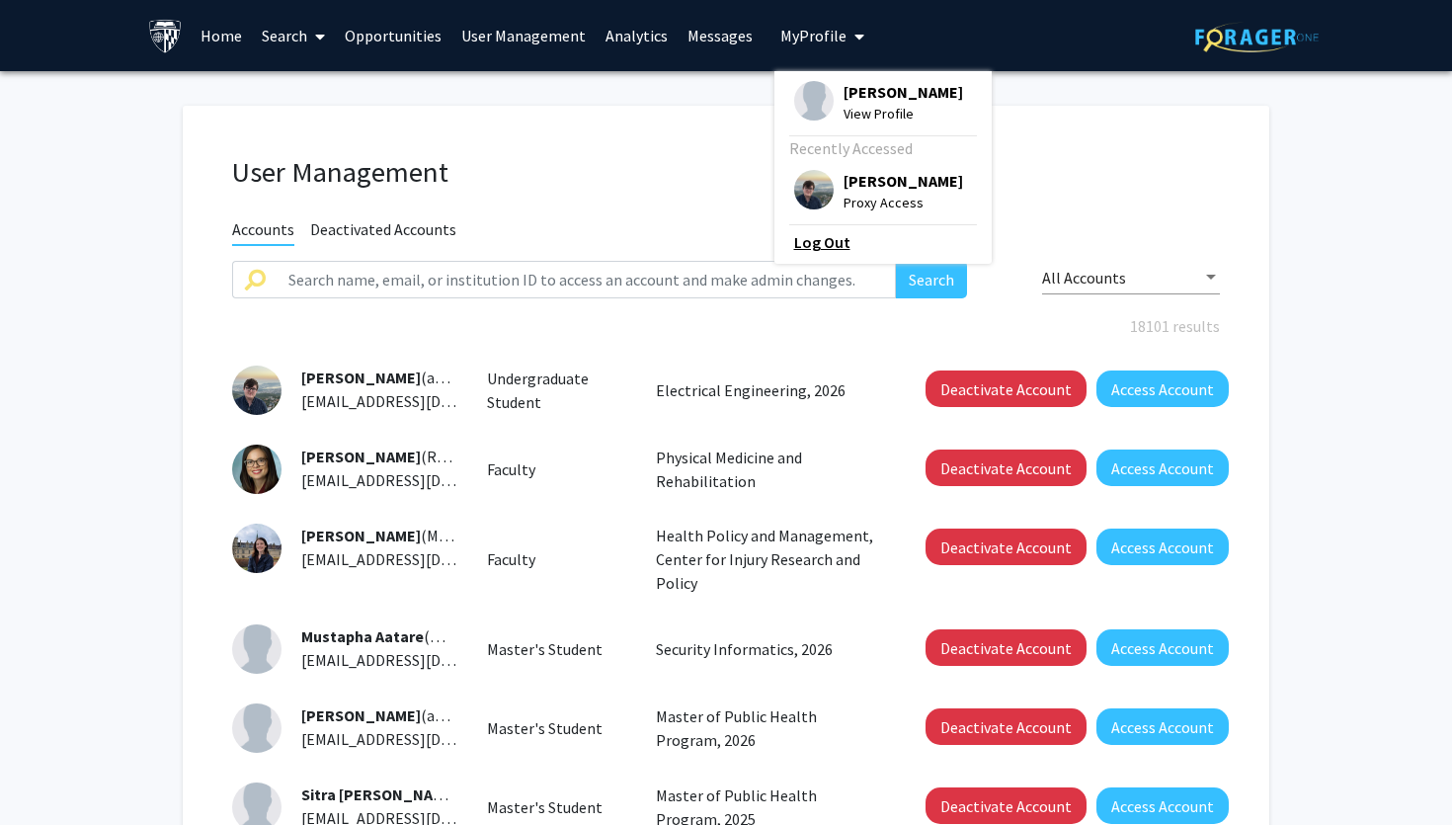
click at [799, 254] on link "Log Out" at bounding box center [883, 242] width 178 height 24
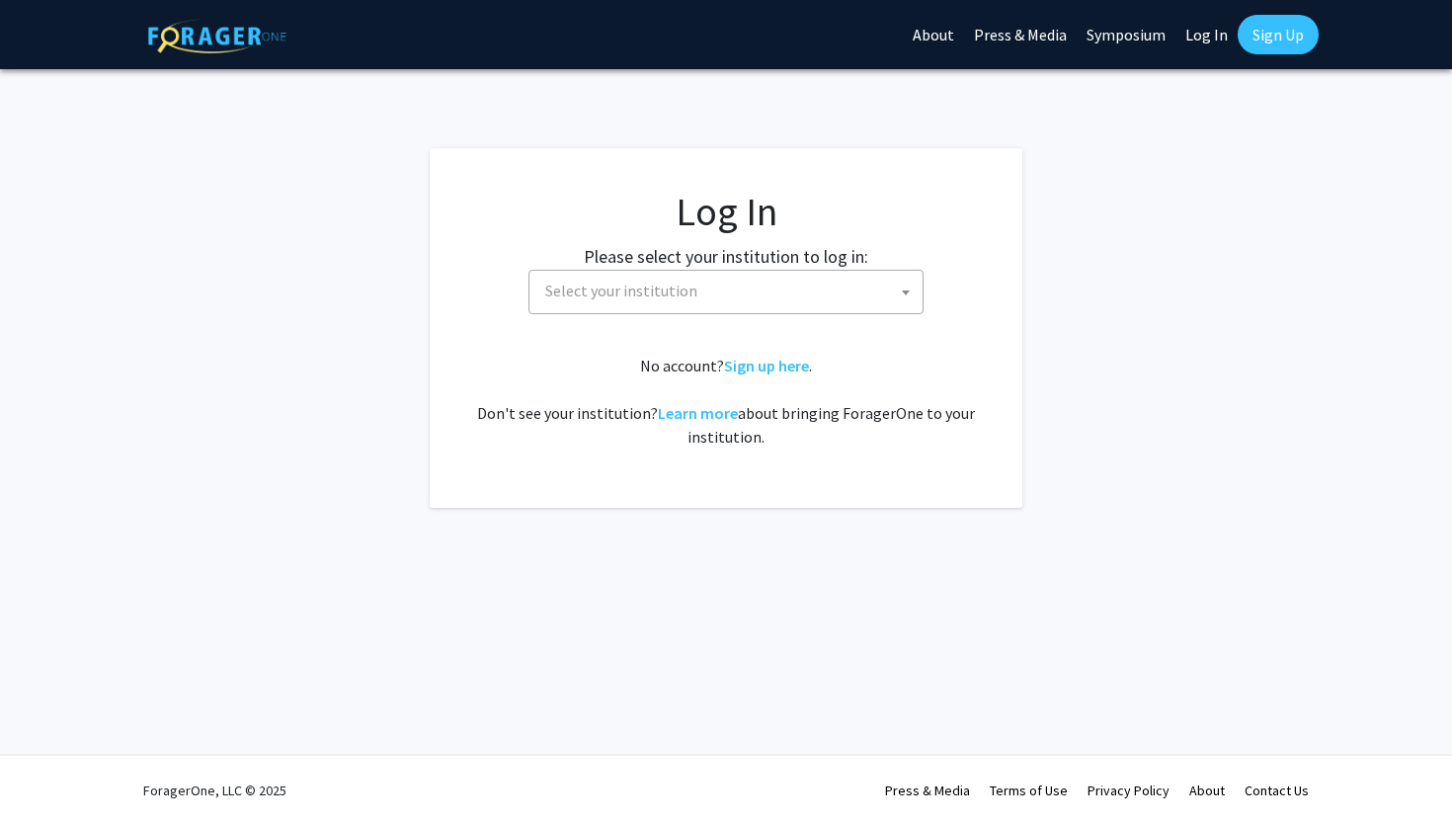
select select
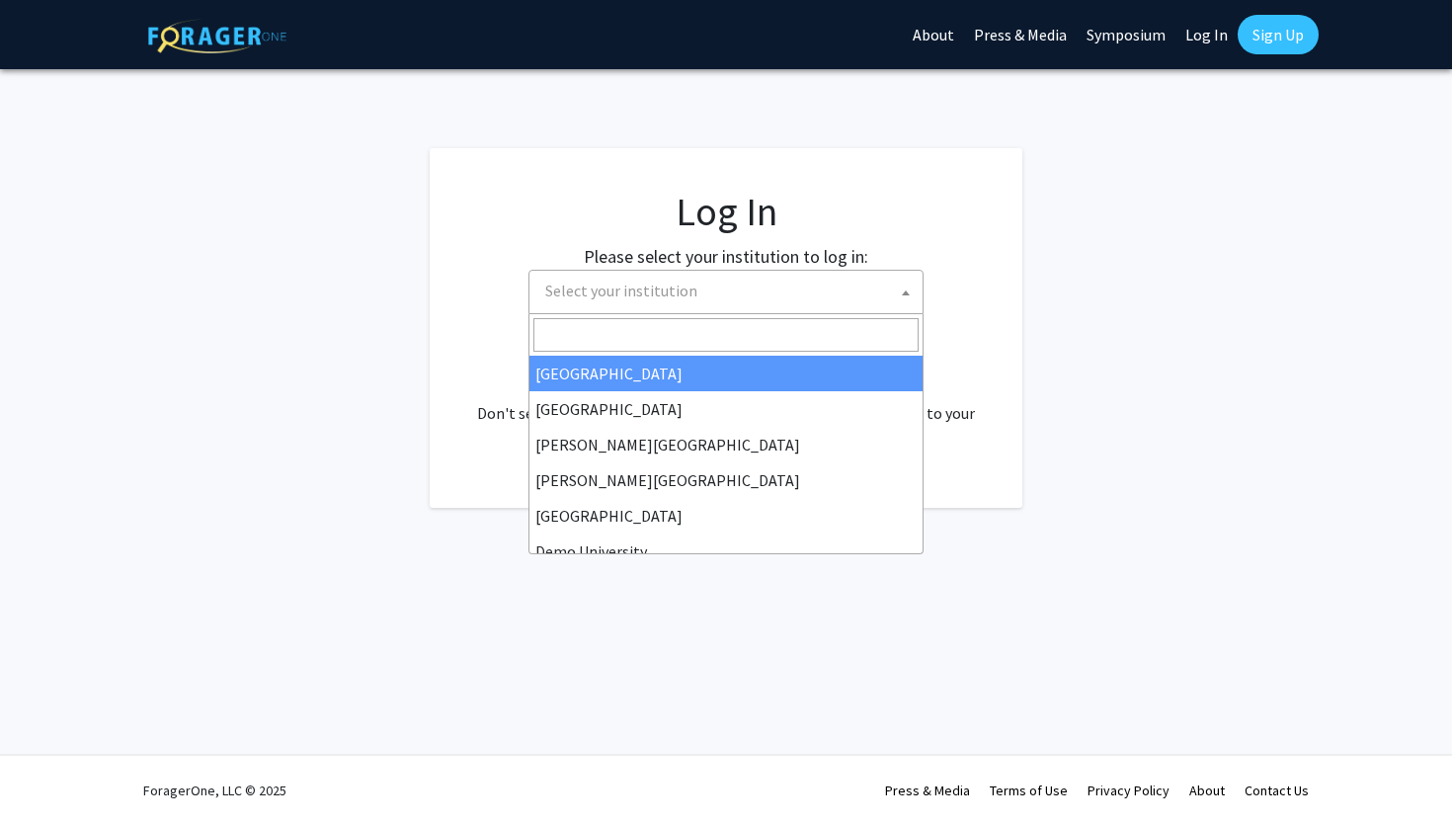
click at [651, 289] on span "Select your institution" at bounding box center [621, 290] width 152 height 20
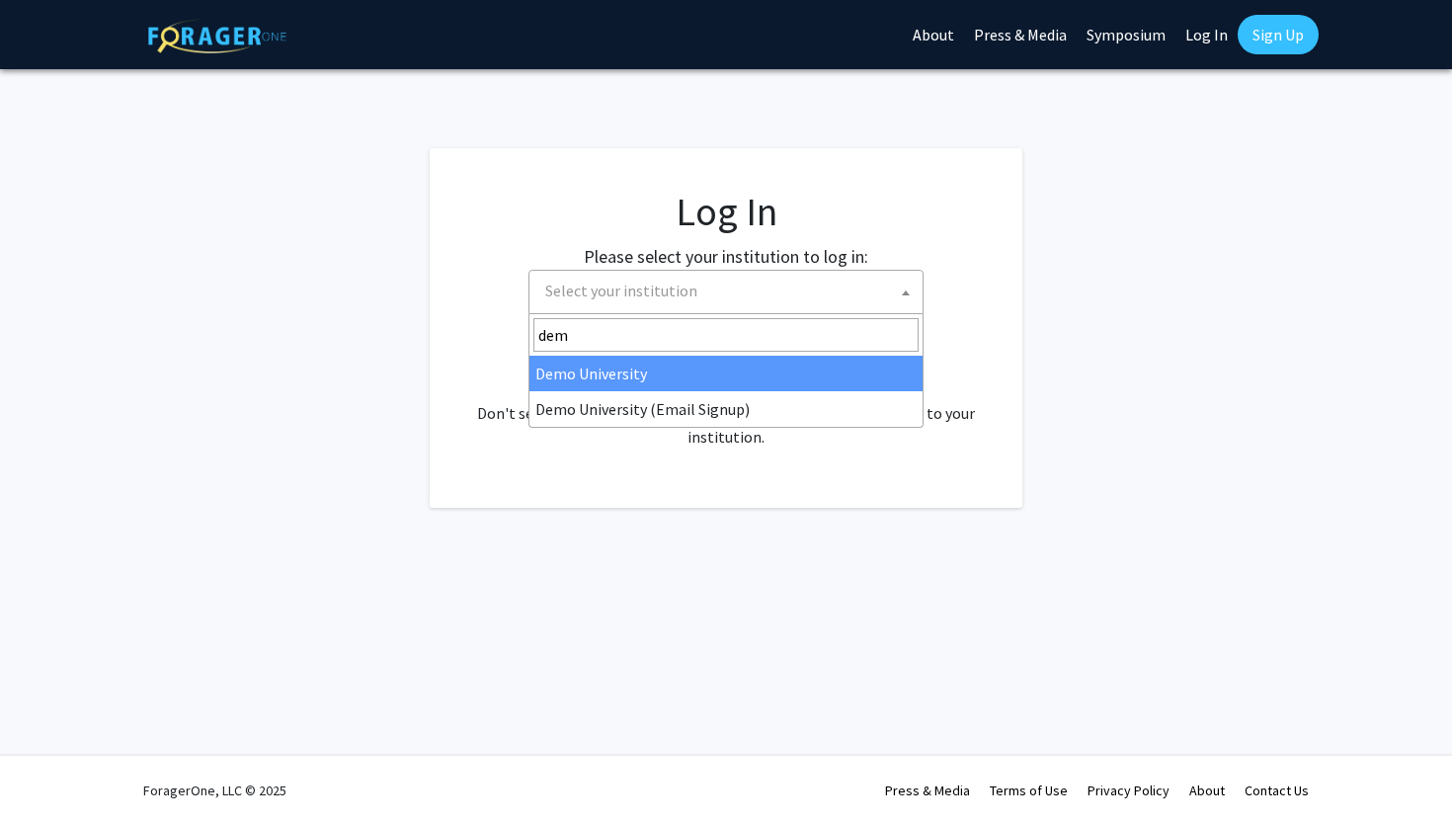
type input "demo"
select select "8"
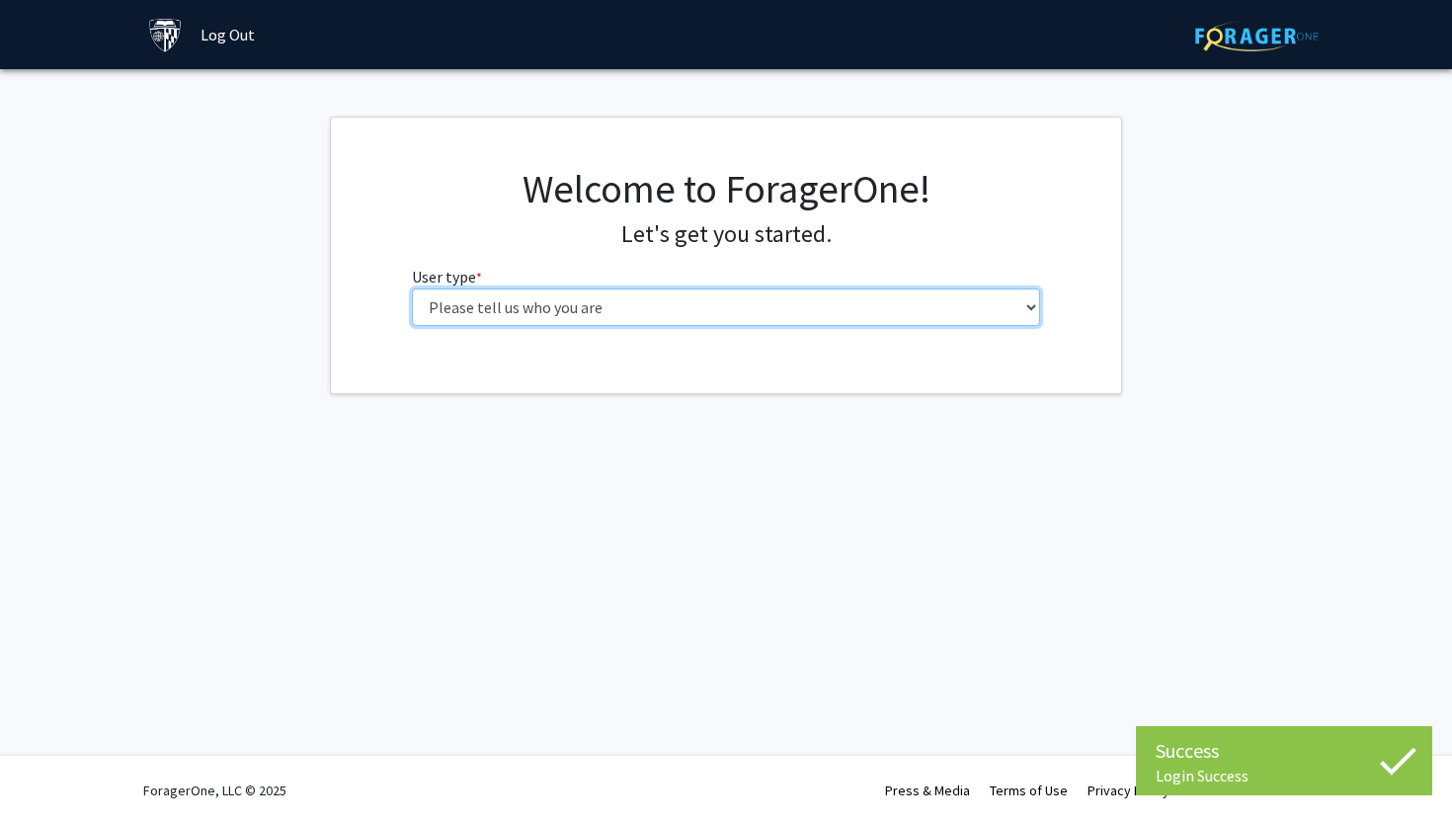
click at [606, 317] on select "Please tell us who you are Undergraduate Student Master's Student Doctoral Cand…" at bounding box center [726, 307] width 629 height 38
click at [412, 288] on select "Please tell us who you are Undergraduate Student Master's Student Doctoral Cand…" at bounding box center [726, 307] width 629 height 38
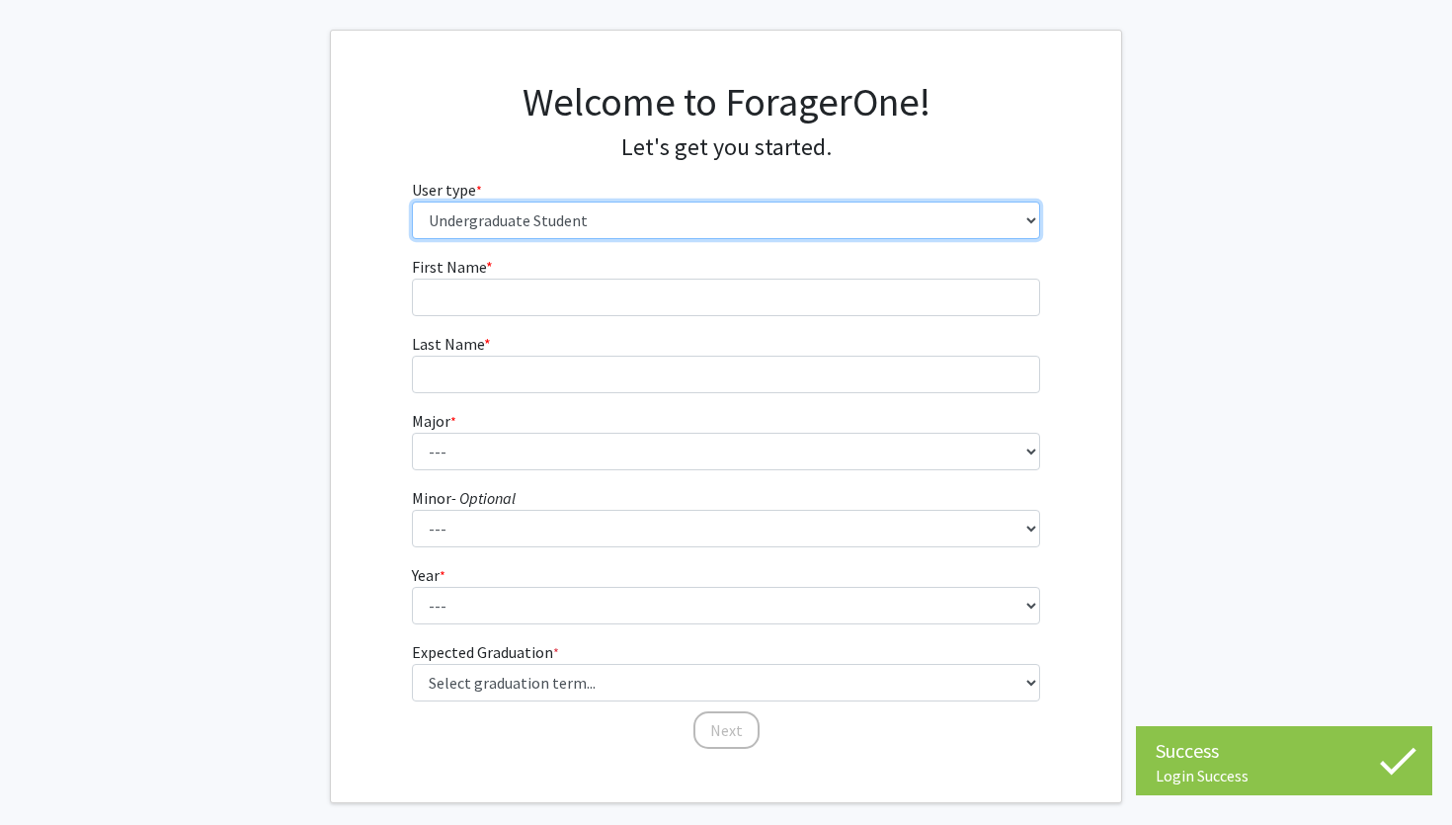
scroll to position [180, 0]
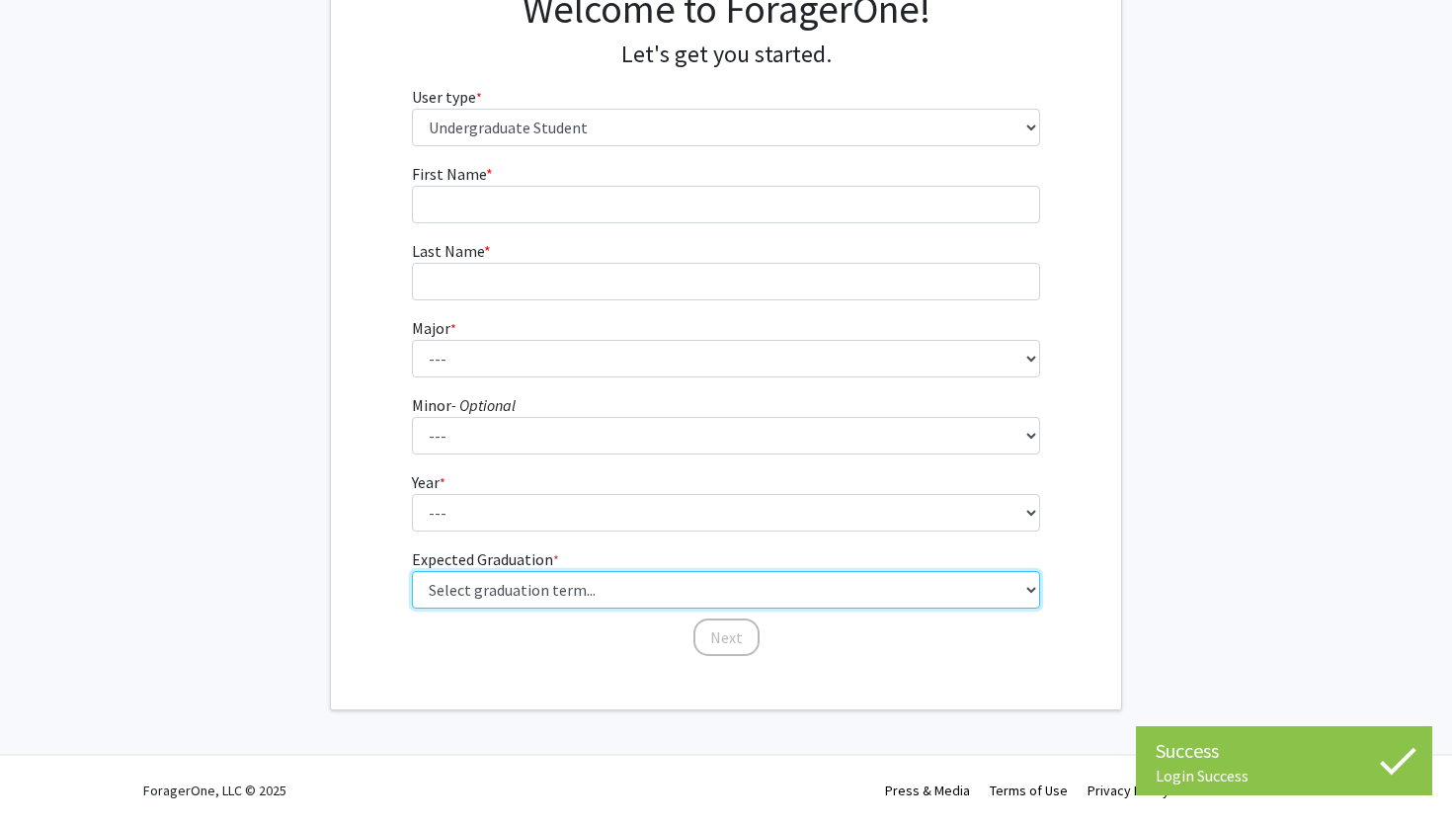
click at [558, 585] on select "Select graduation term... Spring 2025 Summer 2025 Fall 2025 Winter 2025 Spring …" at bounding box center [726, 590] width 629 height 38
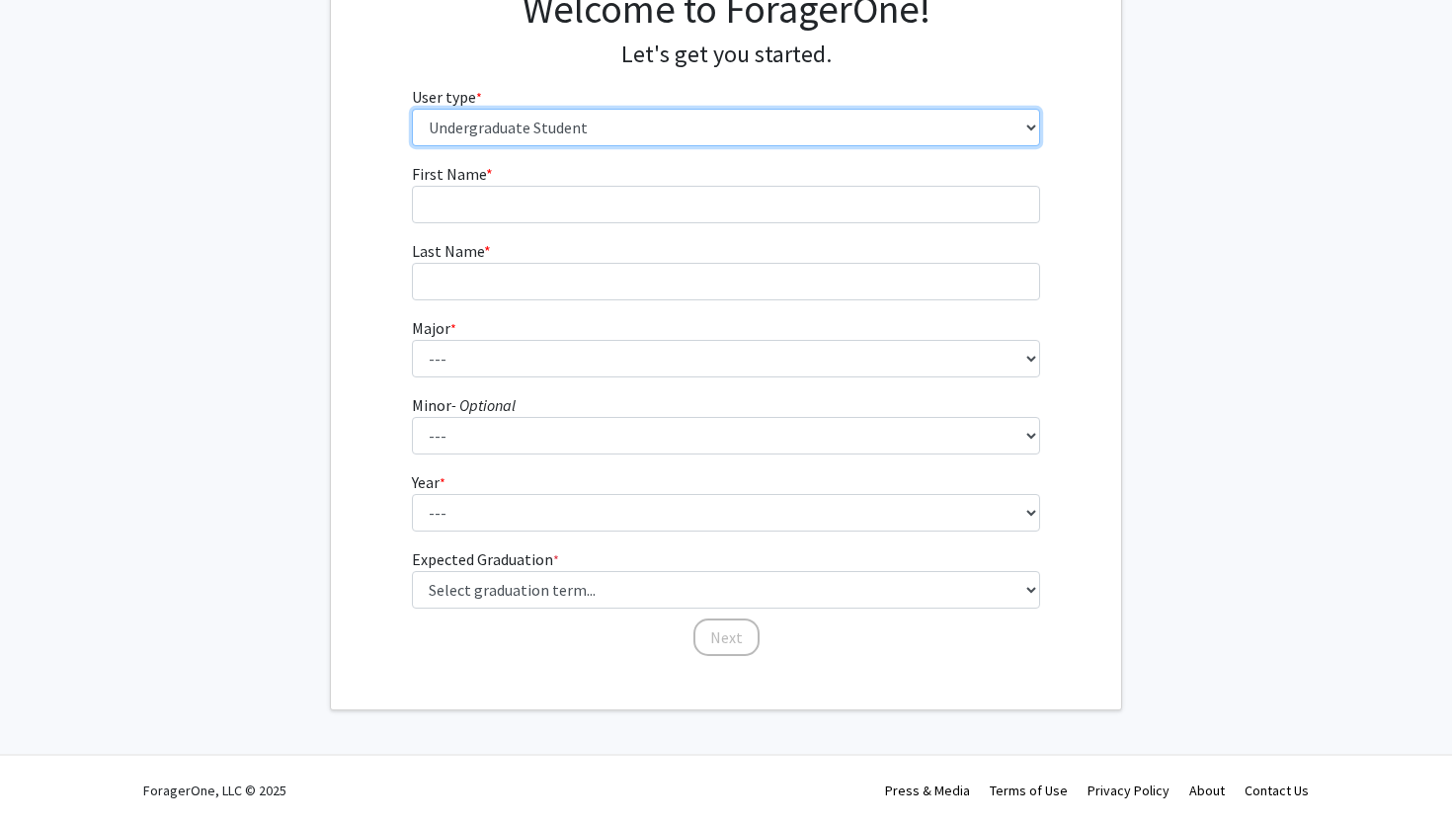
click at [534, 133] on select "Please tell us who you are Undergraduate Student Master's Student Doctoral Cand…" at bounding box center [726, 128] width 629 height 38
click at [412, 146] on select "Please tell us who you are Undergraduate Student Master's Student Doctoral Cand…" at bounding box center [726, 128] width 629 height 38
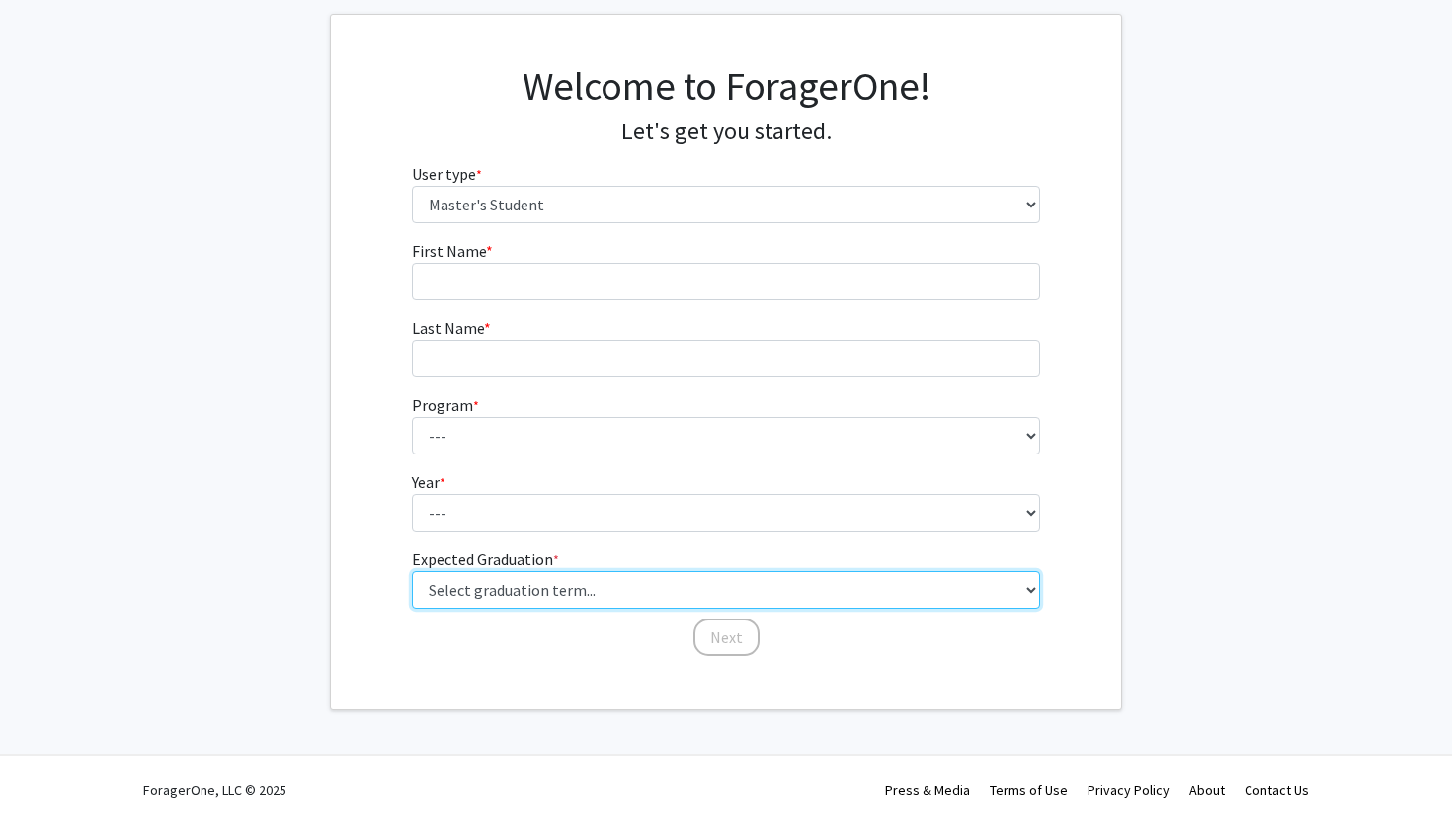
click at [513, 594] on select "Select graduation term... Spring 2025 Summer 2025 Fall 2025 Winter 2025 Spring …" at bounding box center [726, 590] width 629 height 38
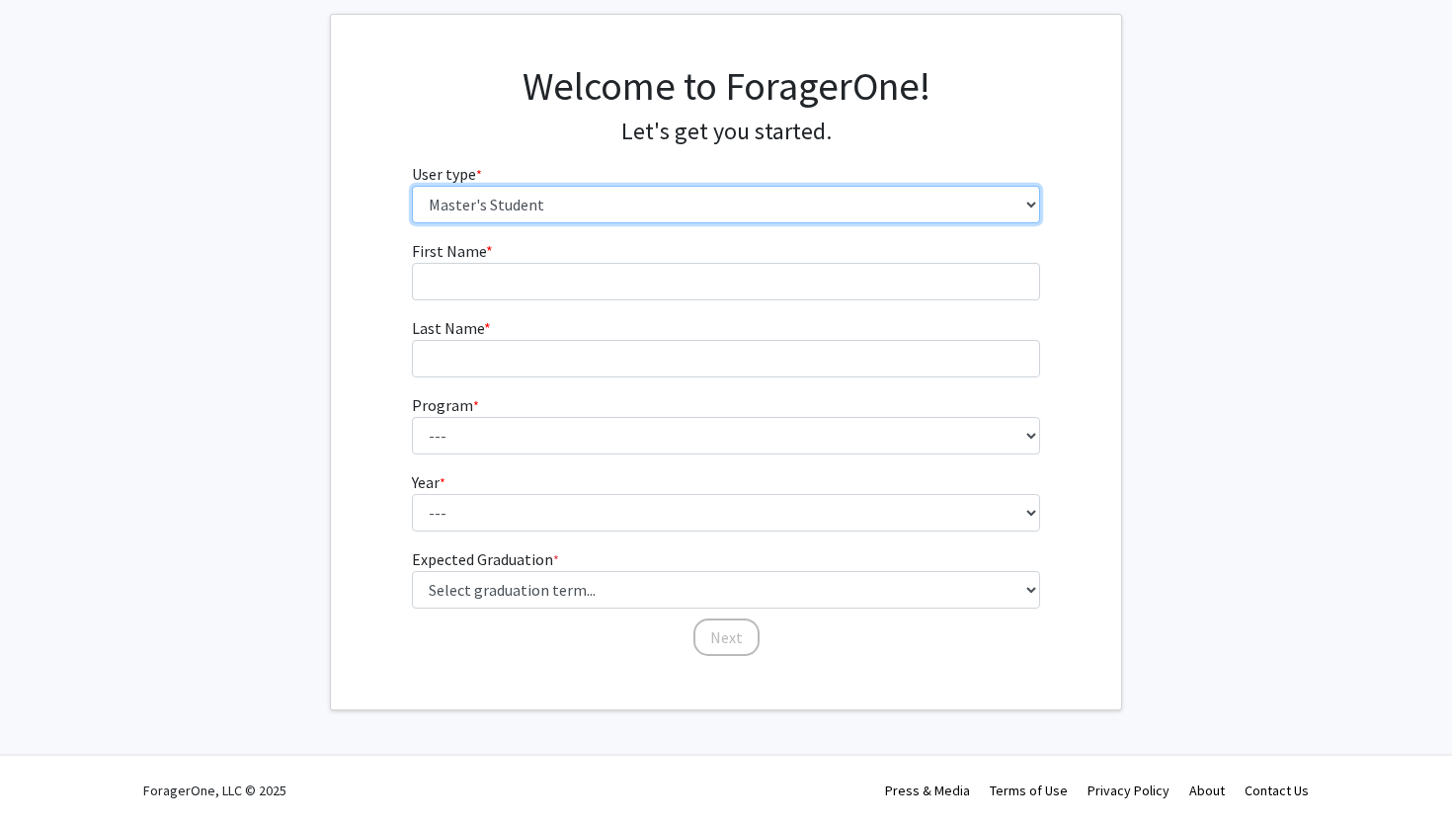
click at [540, 200] on select "Please tell us who you are Undergraduate Student Master's Student Doctoral Cand…" at bounding box center [726, 205] width 629 height 38
click at [412, 223] on select "Please tell us who you are Undergraduate Student Master's Student Doctoral Cand…" at bounding box center [726, 205] width 629 height 38
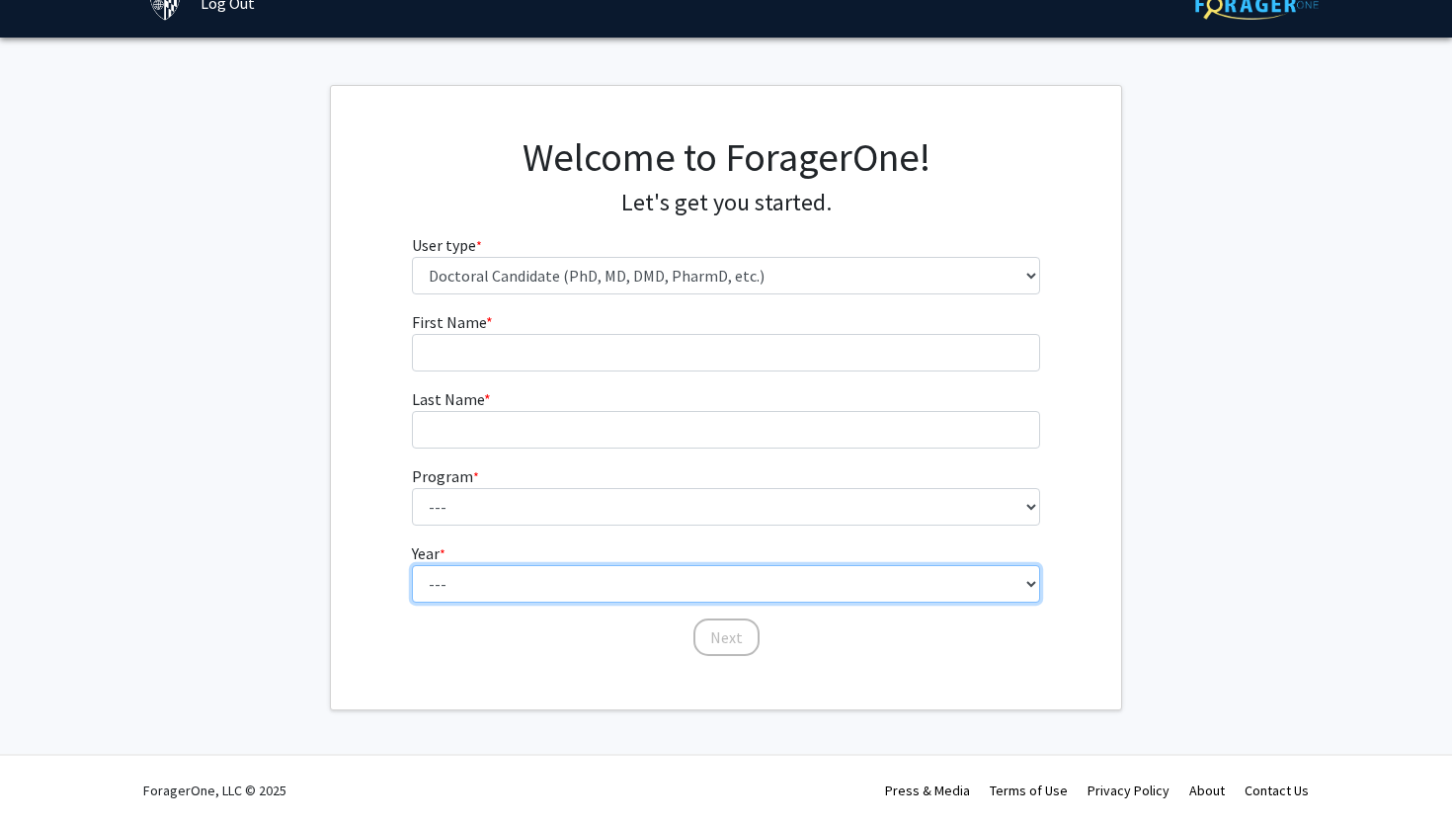
click at [534, 593] on select "--- First Year Second Year Third Year Fourth Year Fifth Year Sixth Year Seventh…" at bounding box center [726, 584] width 629 height 38
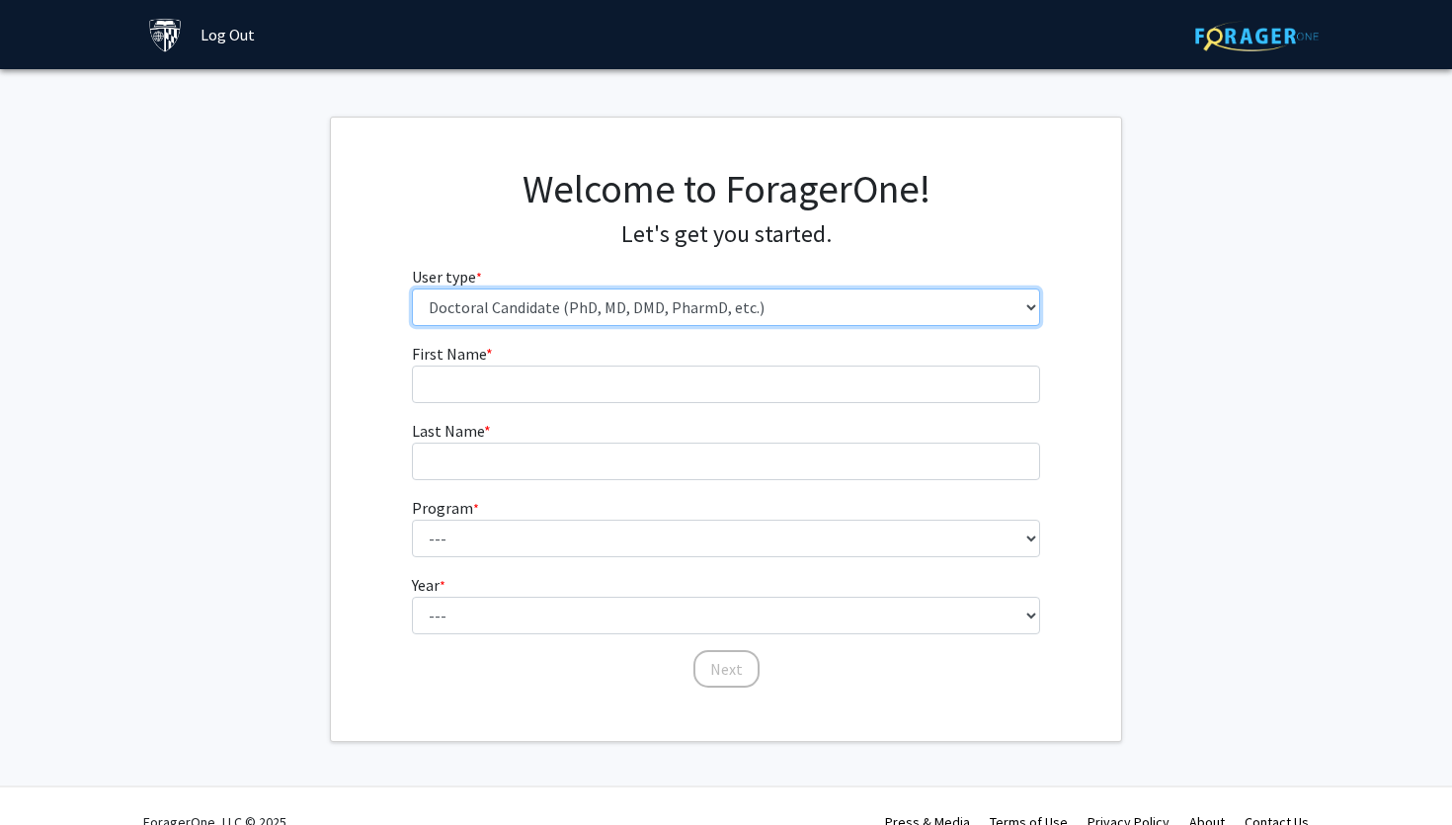
click at [559, 324] on select "Please tell us who you are Undergraduate Student Master's Student Doctoral Cand…" at bounding box center [726, 307] width 629 height 38
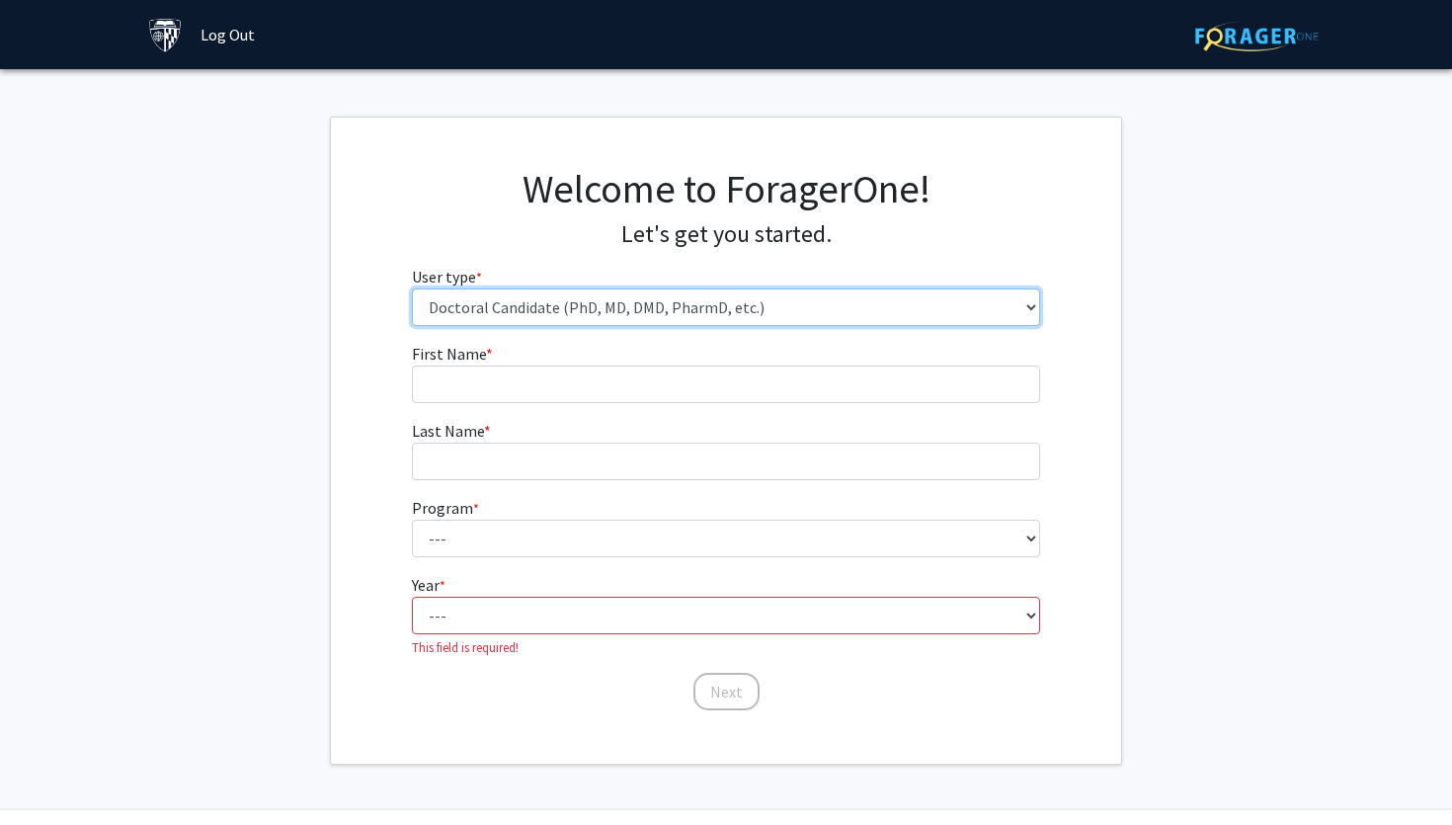
select select "1: undergrad"
click at [412, 288] on select "Please tell us who you are Undergraduate Student Master's Student Doctoral Cand…" at bounding box center [726, 307] width 629 height 38
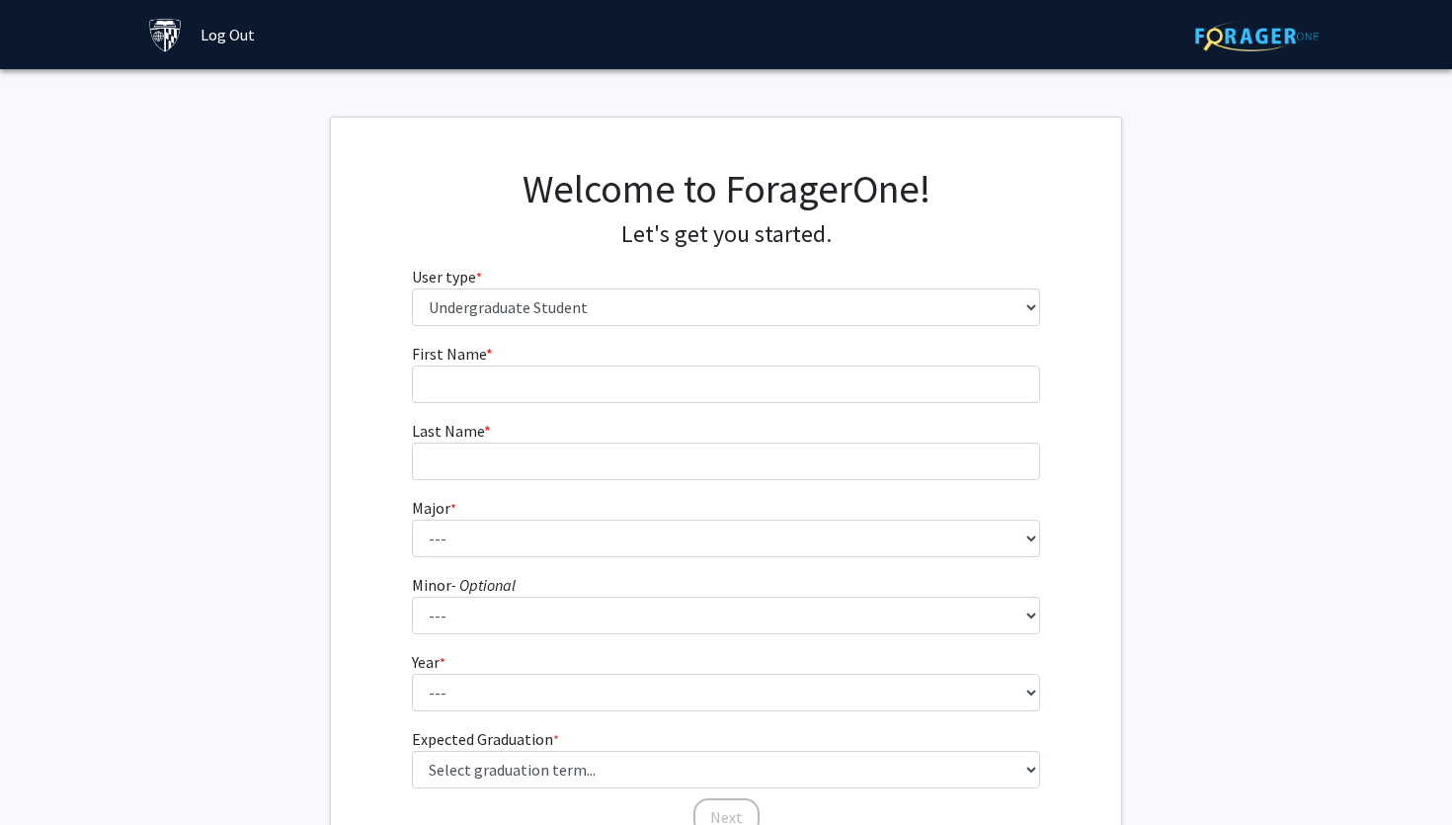
click at [219, 36] on link "Log Out" at bounding box center [228, 34] width 74 height 69
